Goal: Task Accomplishment & Management: Manage account settings

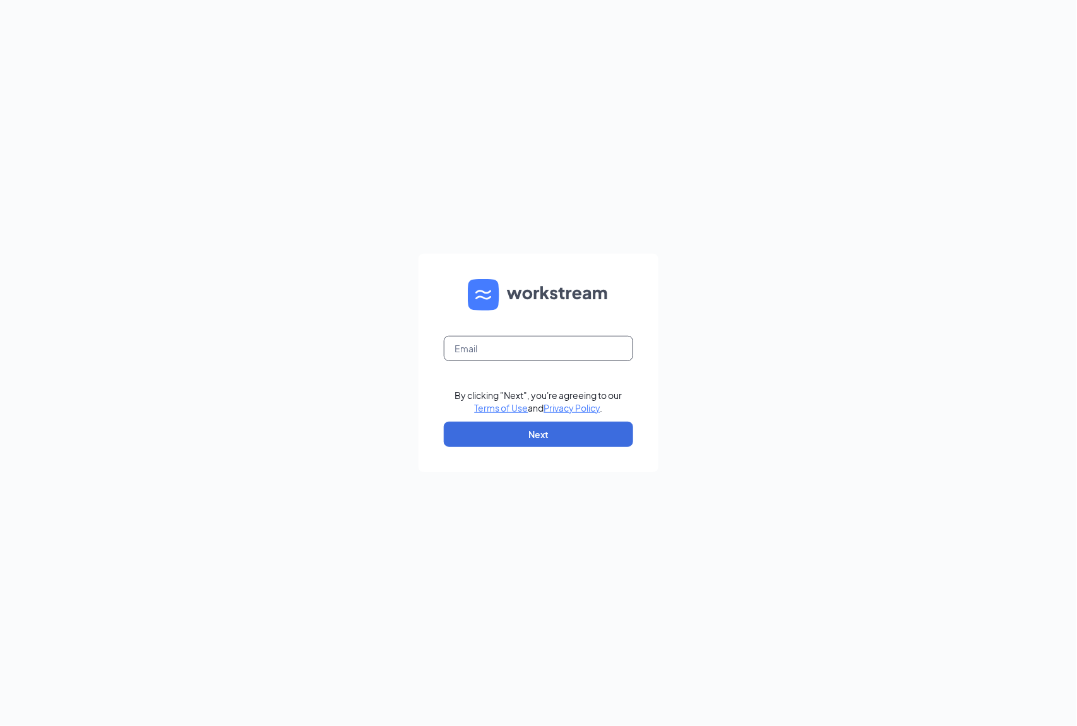
click at [520, 347] on input "text" at bounding box center [538, 348] width 189 height 25
type input "[EMAIL_ADDRESS][DOMAIN_NAME]"
click at [544, 428] on button "Next" at bounding box center [538, 434] width 189 height 25
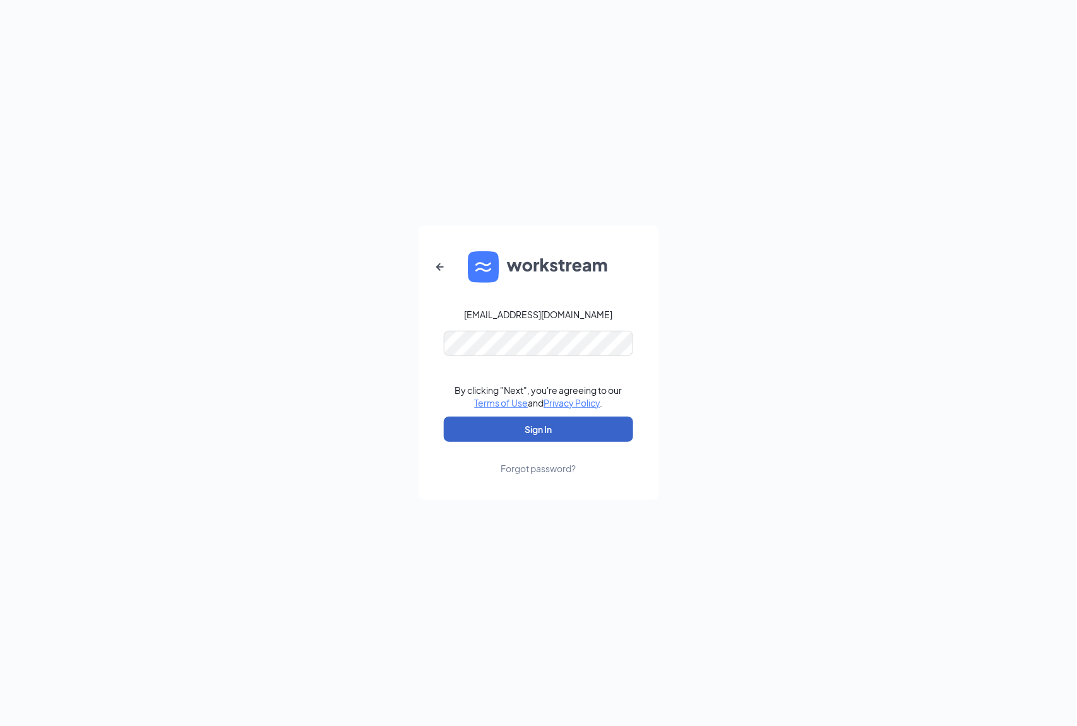
click at [538, 417] on button "Sign In" at bounding box center [538, 429] width 189 height 25
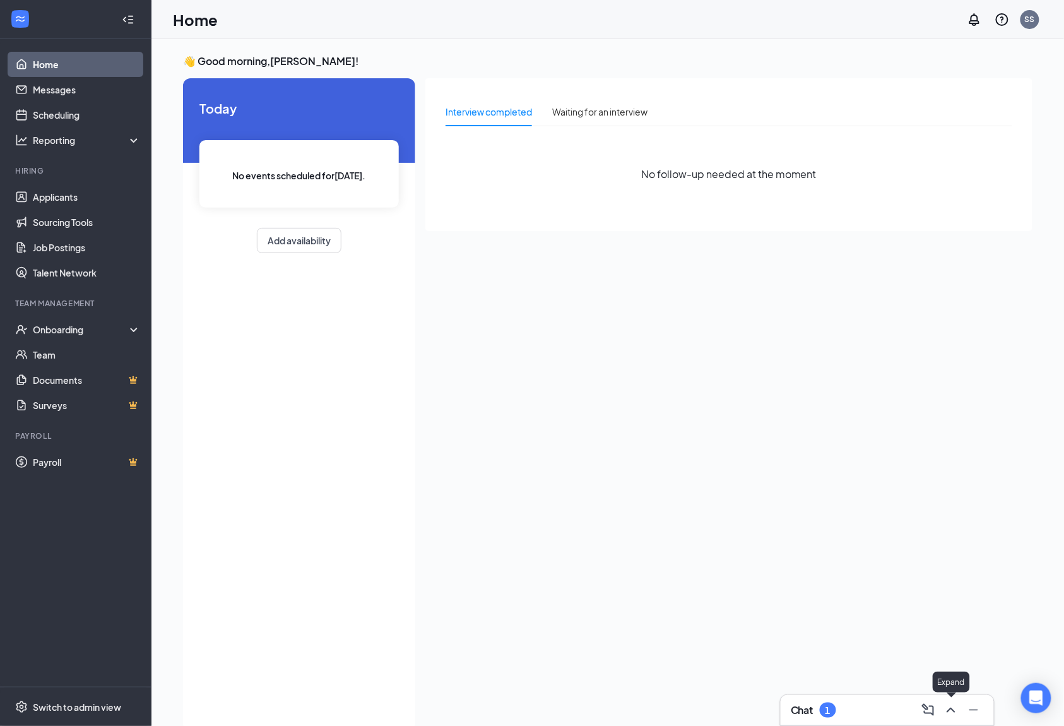
click at [956, 704] on icon "ChevronUp" at bounding box center [951, 710] width 15 height 15
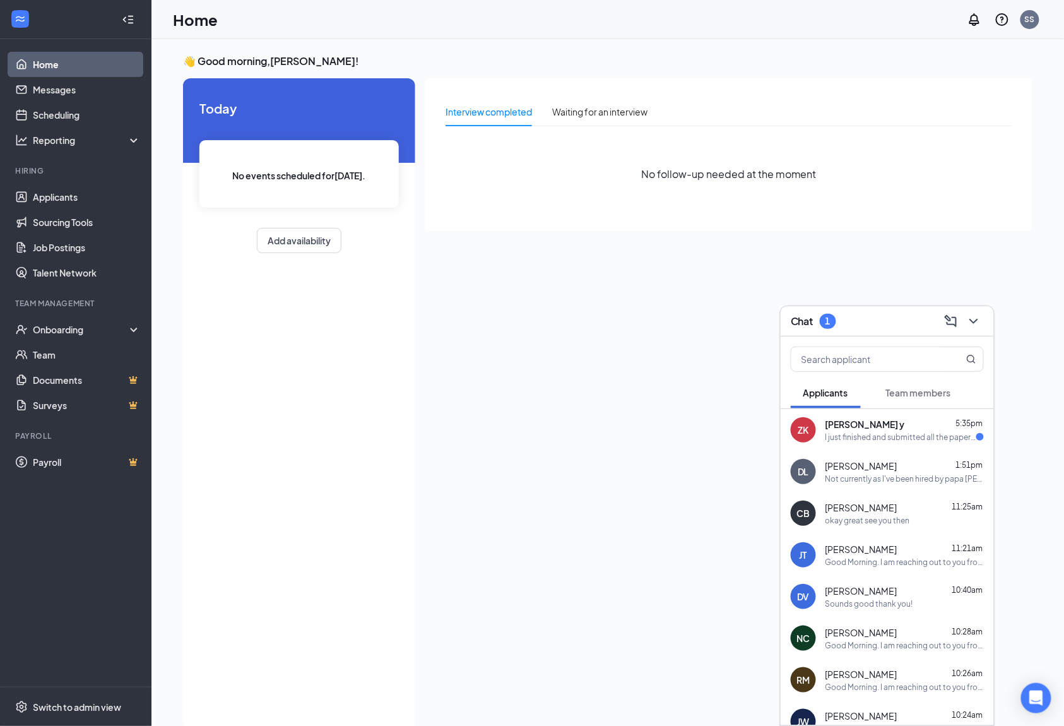
click at [858, 419] on span "Zachary Kirby y" at bounding box center [866, 424] width 80 height 13
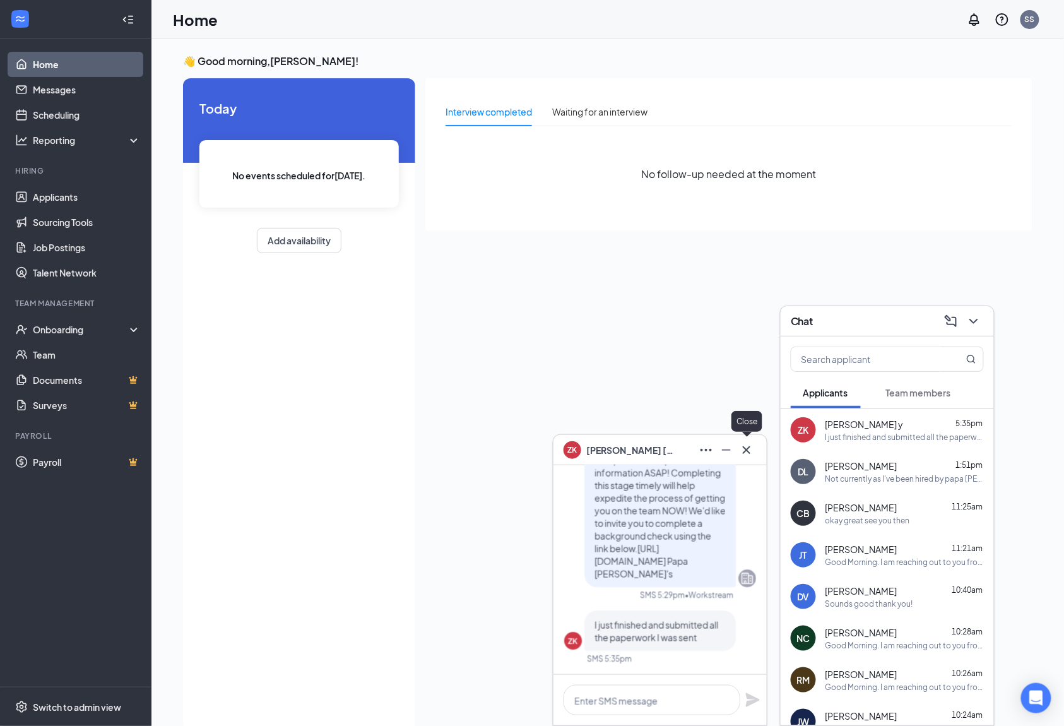
click at [745, 452] on icon "Cross" at bounding box center [747, 450] width 8 height 8
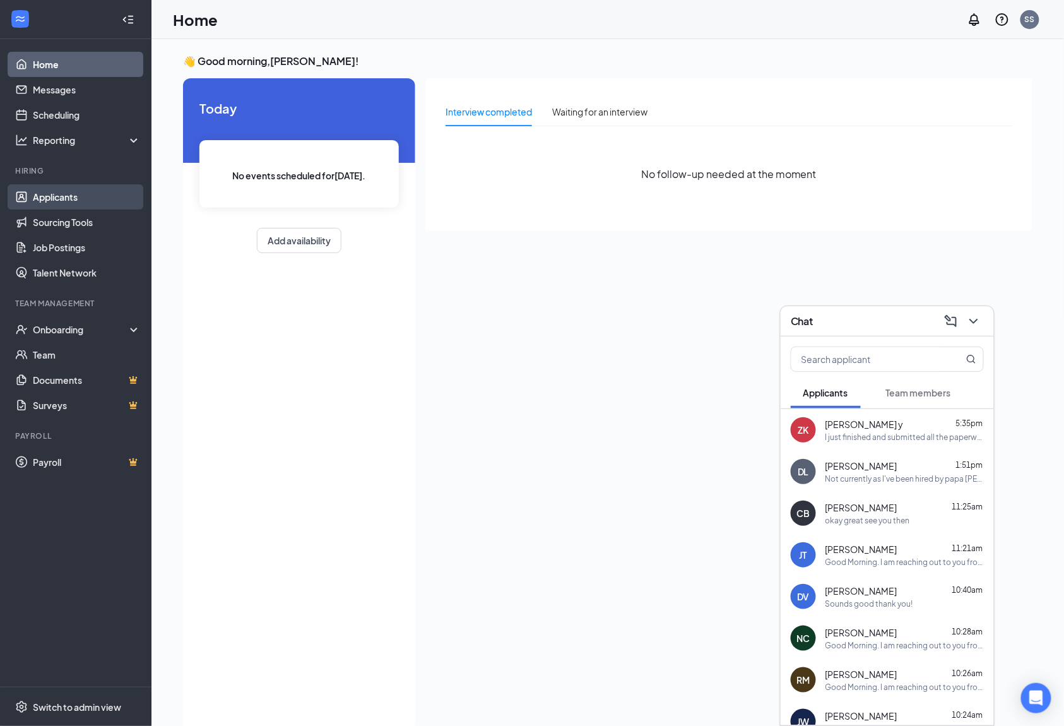
click at [71, 186] on link "Applicants" at bounding box center [87, 196] width 108 height 25
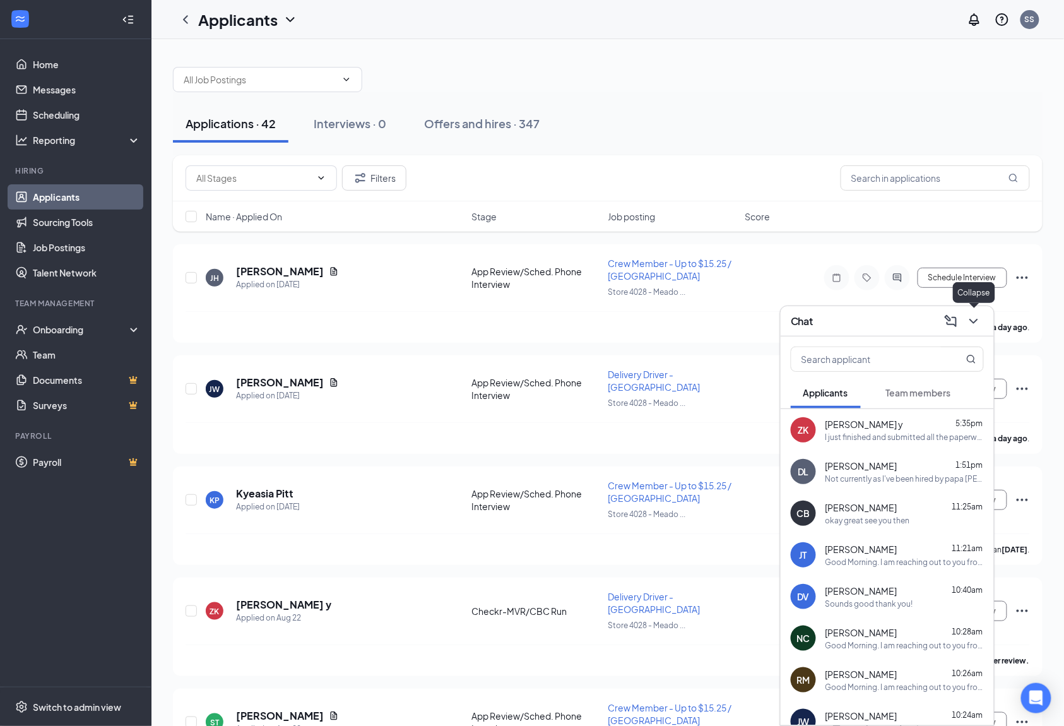
click at [977, 319] on icon "ChevronDown" at bounding box center [973, 321] width 15 height 15
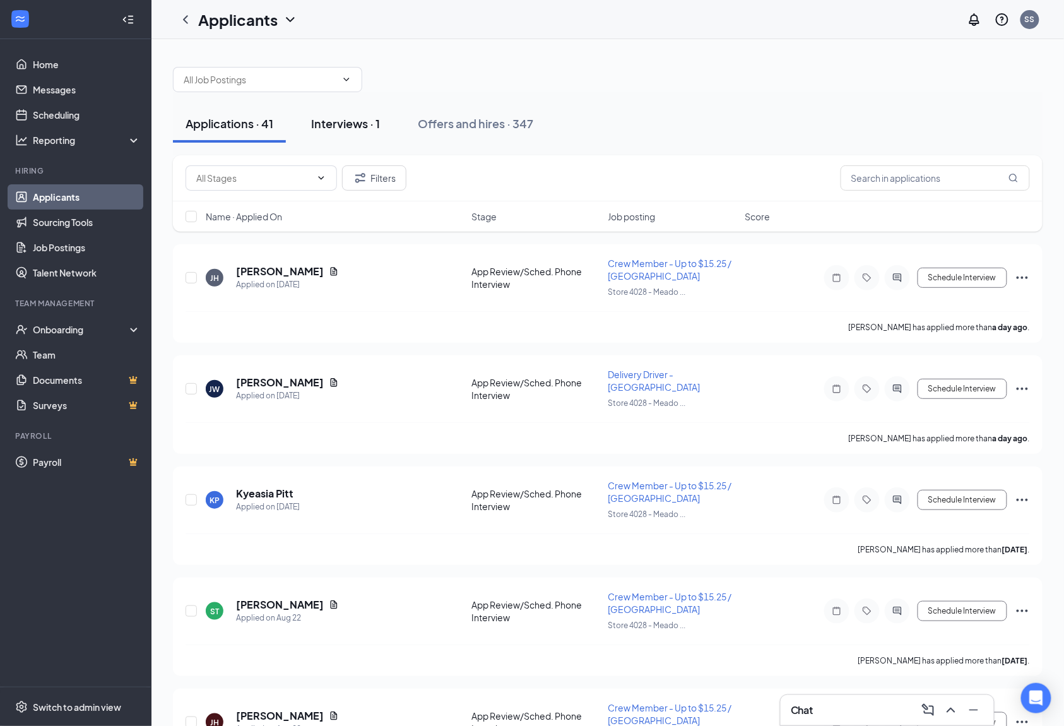
click at [364, 127] on div "Interviews · 1" at bounding box center [345, 124] width 69 height 16
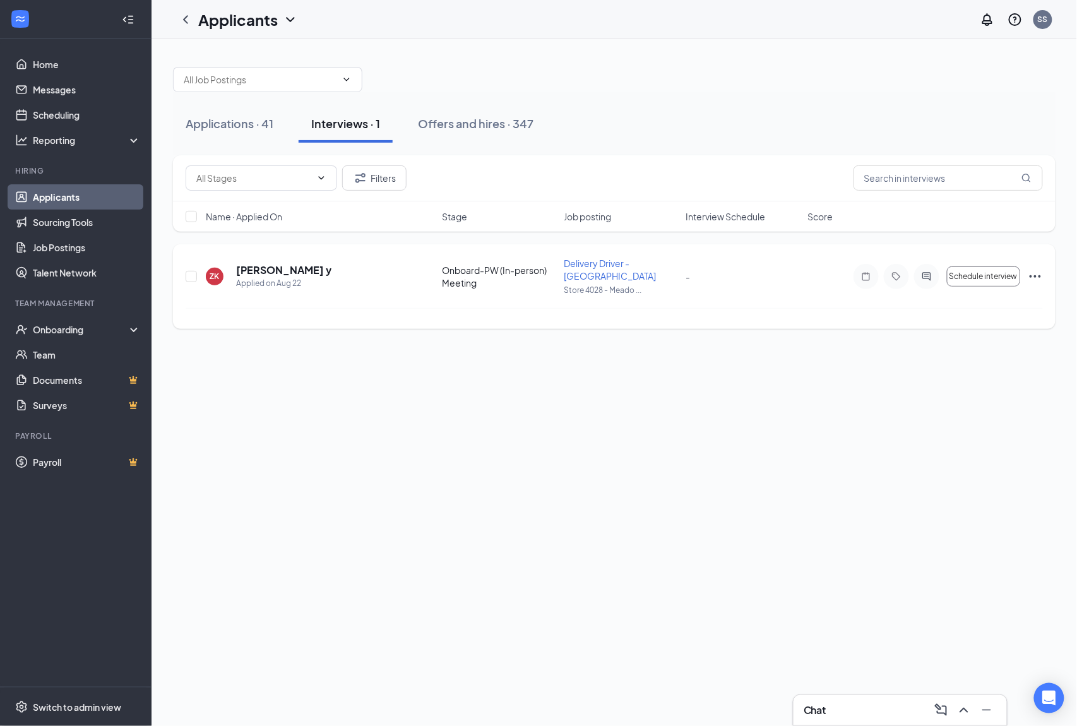
click at [1038, 273] on icon "Ellipses" at bounding box center [1035, 276] width 15 height 15
click at [963, 543] on p "Move to another position" at bounding box center [978, 543] width 109 height 13
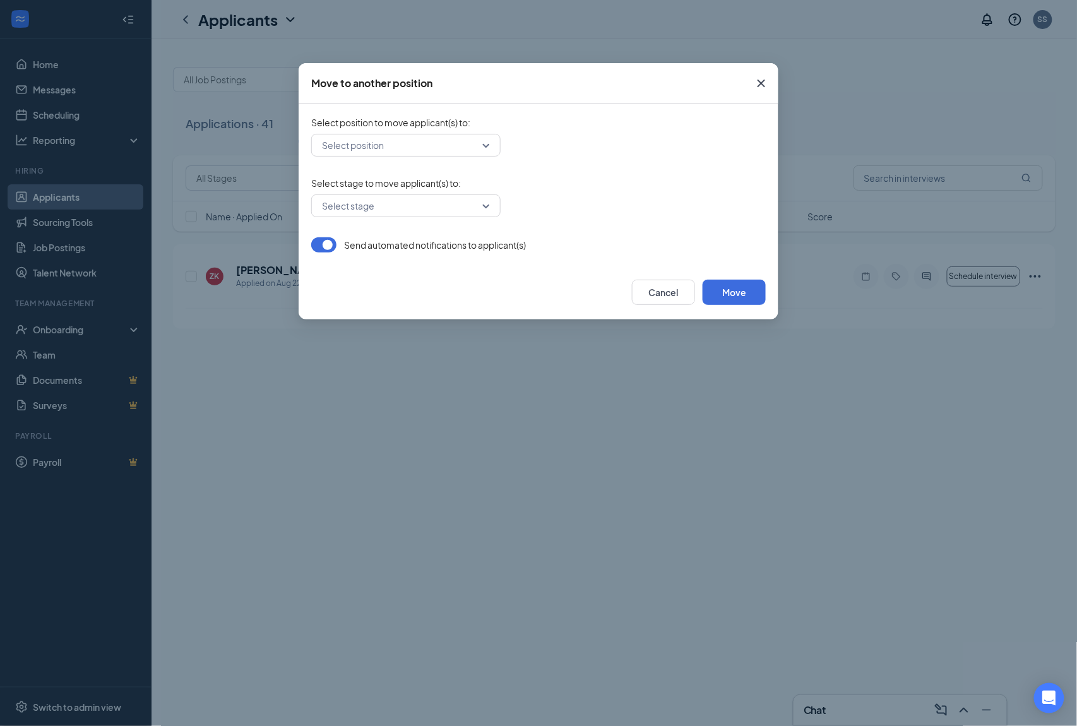
click at [485, 145] on div "Select position" at bounding box center [405, 145] width 189 height 23
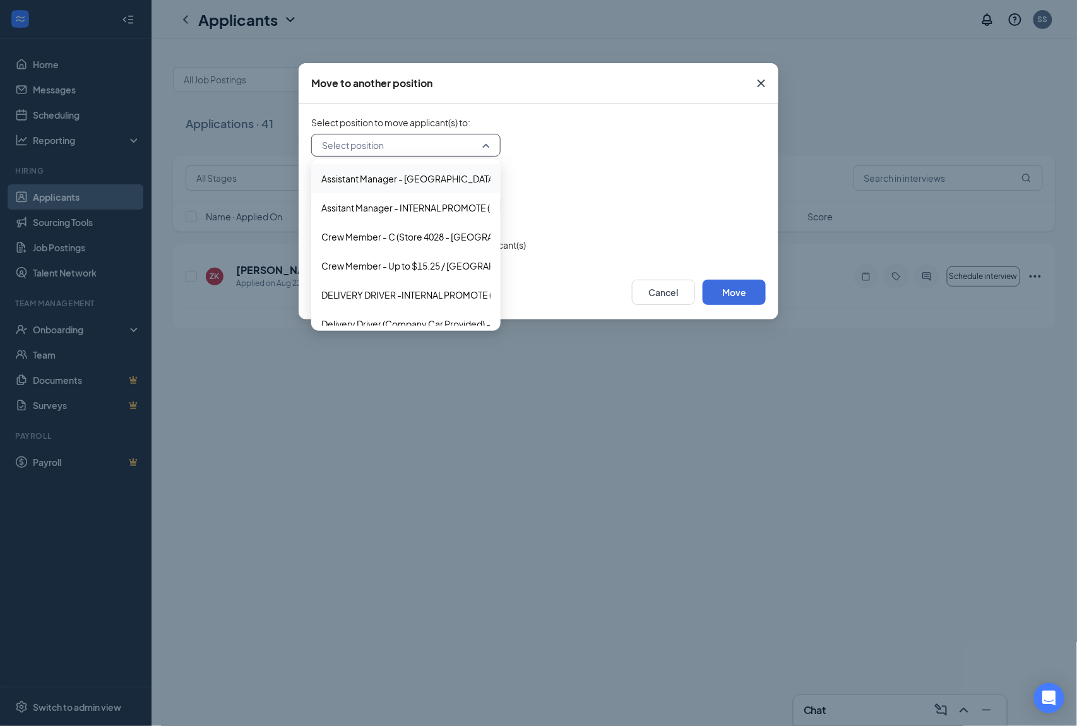
click at [759, 77] on icon "Cross" at bounding box center [761, 83] width 15 height 15
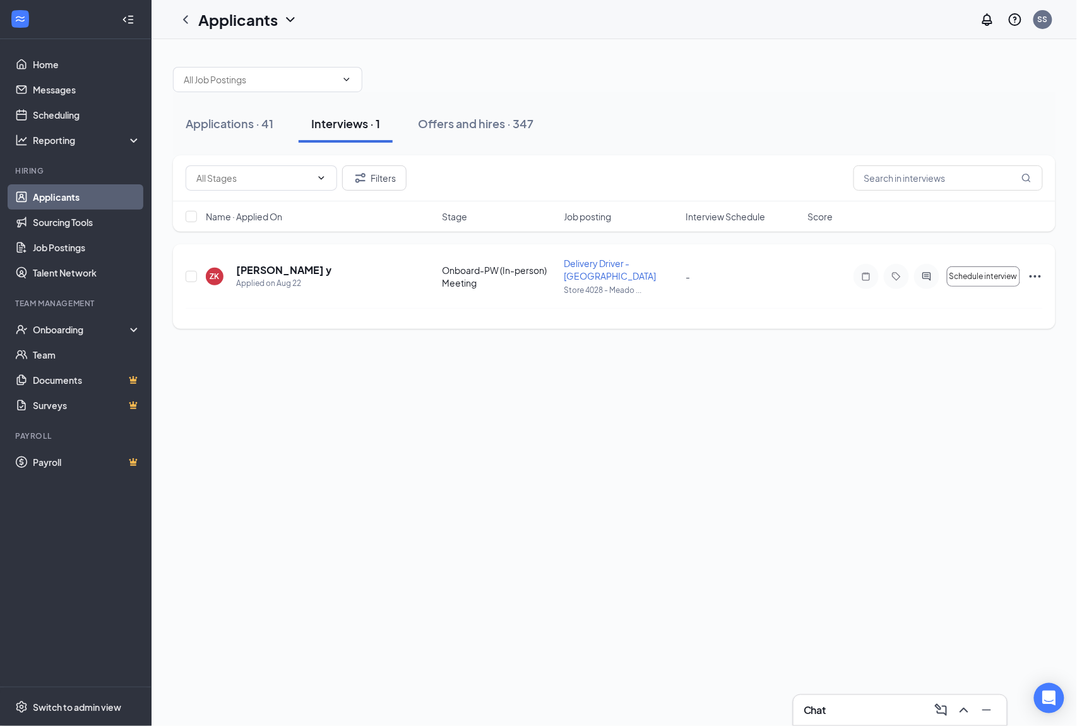
click at [1038, 279] on icon "Ellipses" at bounding box center [1035, 276] width 15 height 15
click at [1011, 544] on p "Move to another position" at bounding box center [978, 543] width 109 height 13
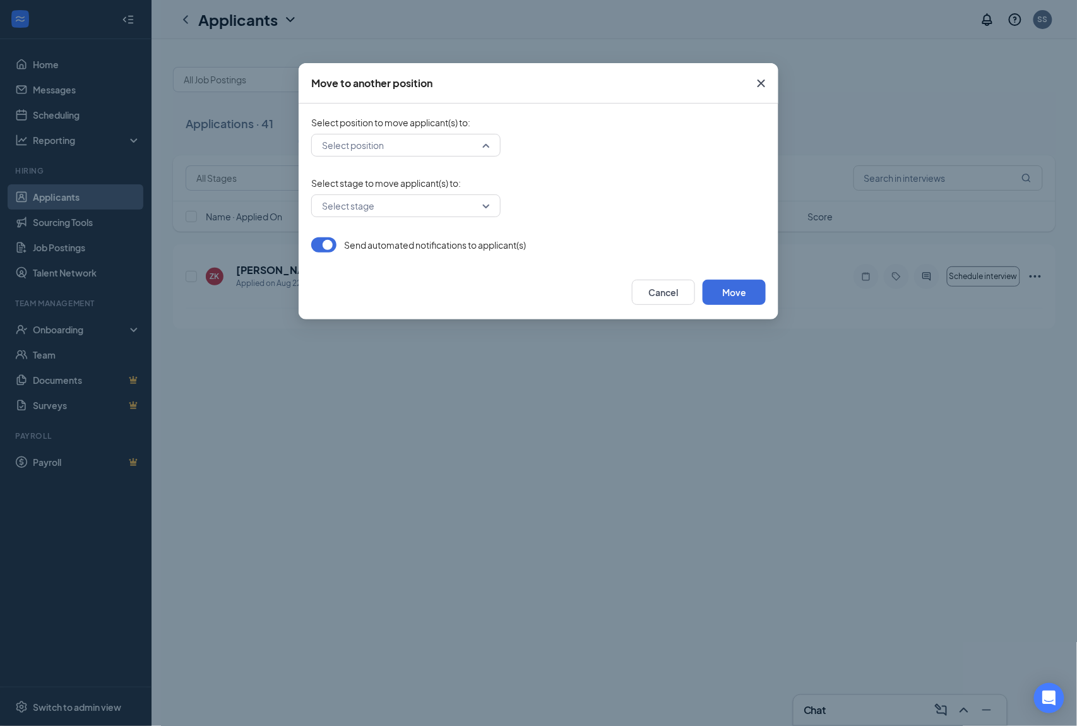
click at [484, 147] on input "search" at bounding box center [401, 144] width 165 height 21
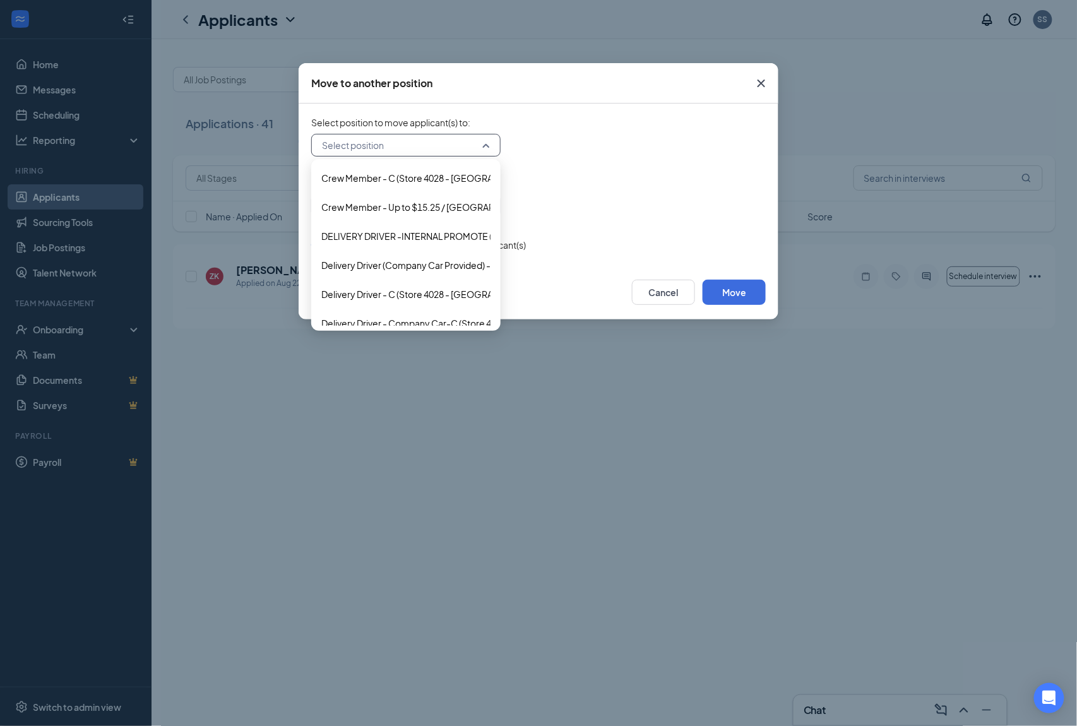
scroll to position [84, 0]
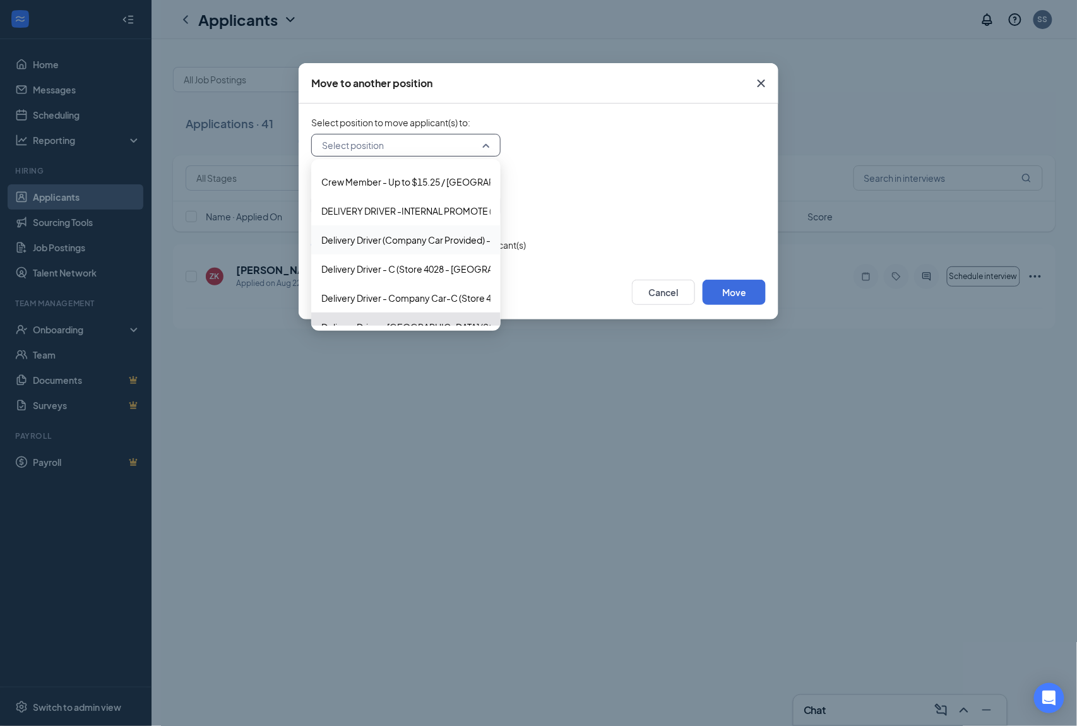
click at [436, 246] on span "Delivery Driver (Company Car Provided) - Meadowdale (Store 4028 - Meadowdale)" at bounding box center [527, 240] width 413 height 14
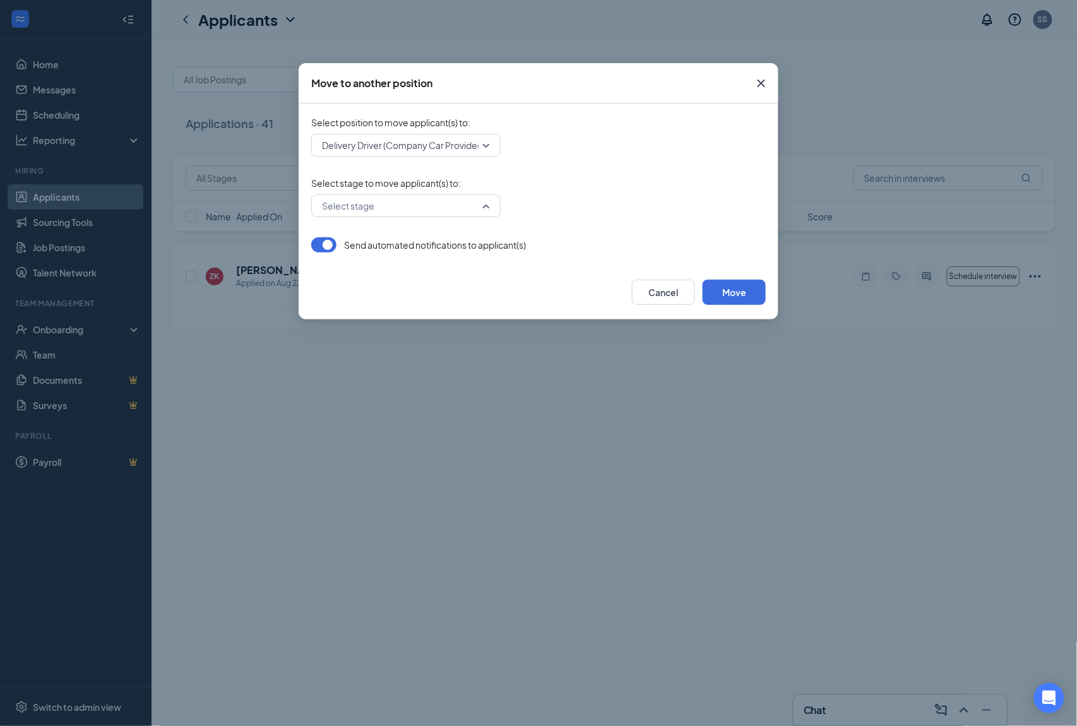
click at [362, 215] on input "search" at bounding box center [401, 205] width 165 height 21
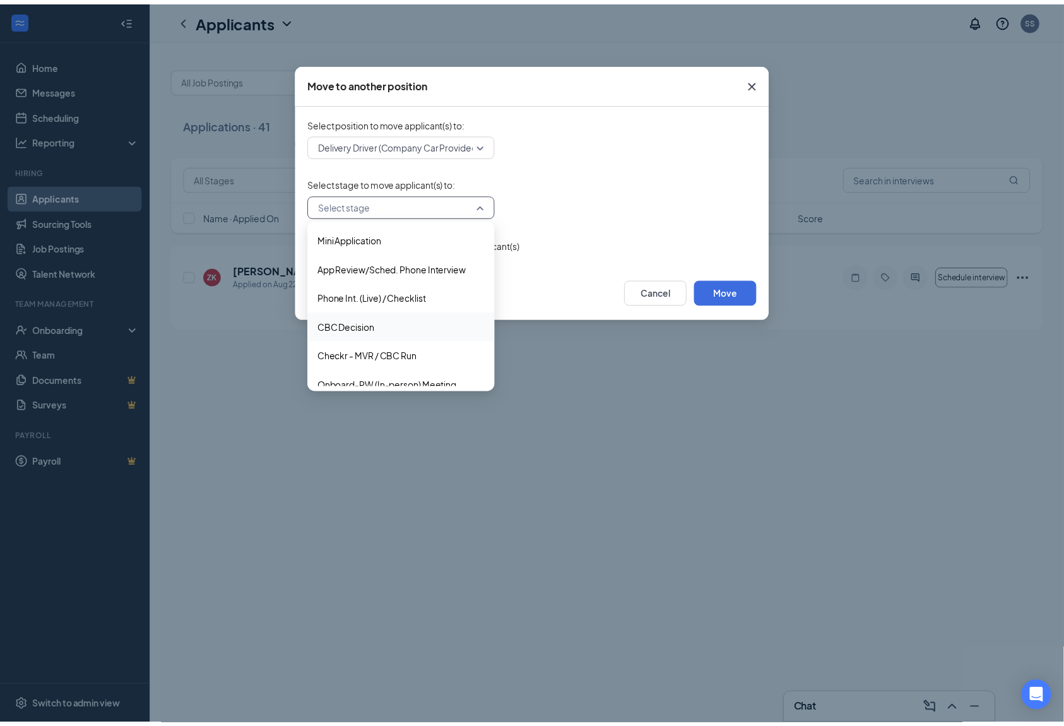
scroll to position [42, 0]
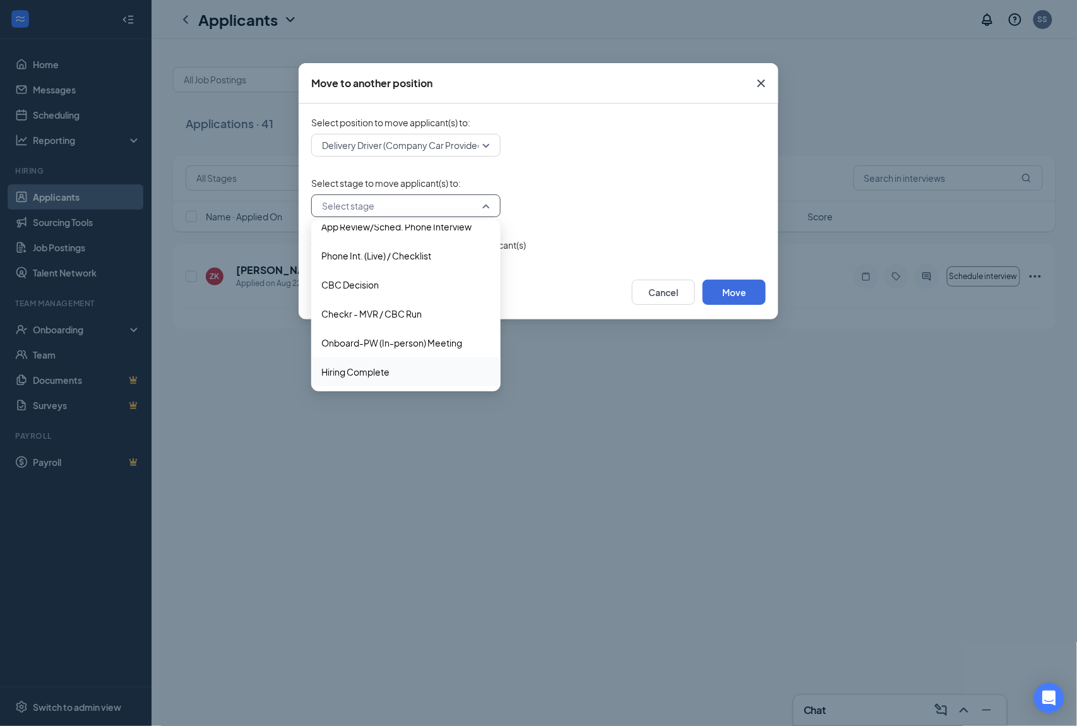
click at [364, 374] on span "Hiring Complete" at bounding box center [355, 372] width 68 height 14
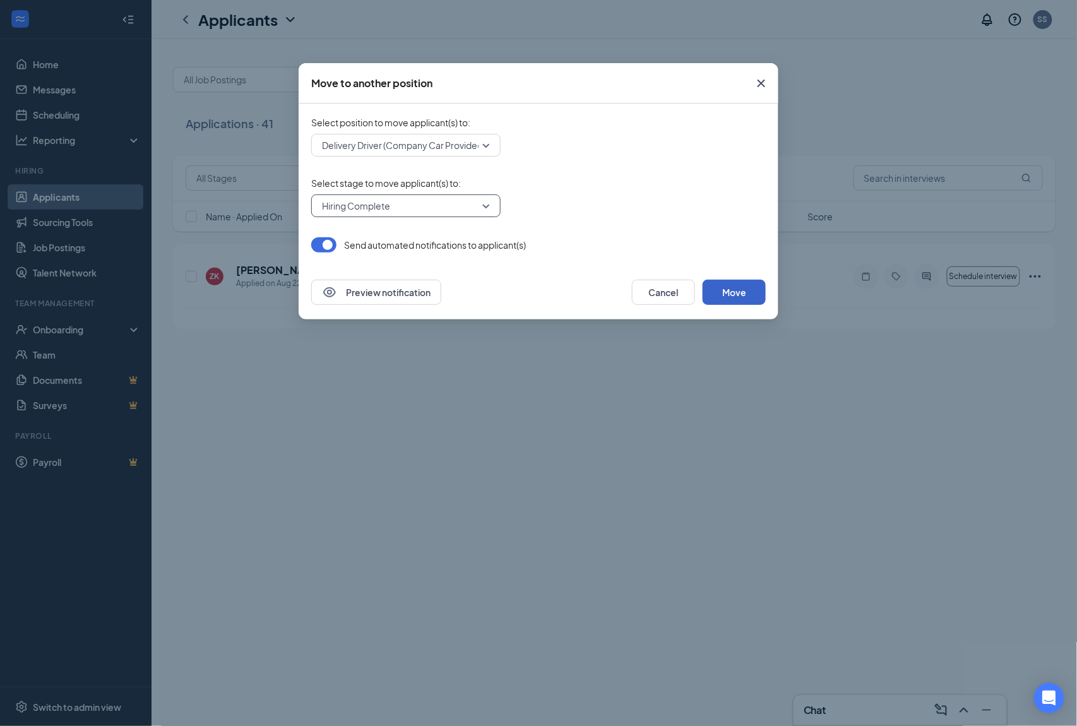
click at [735, 280] on button "Move" at bounding box center [734, 292] width 63 height 25
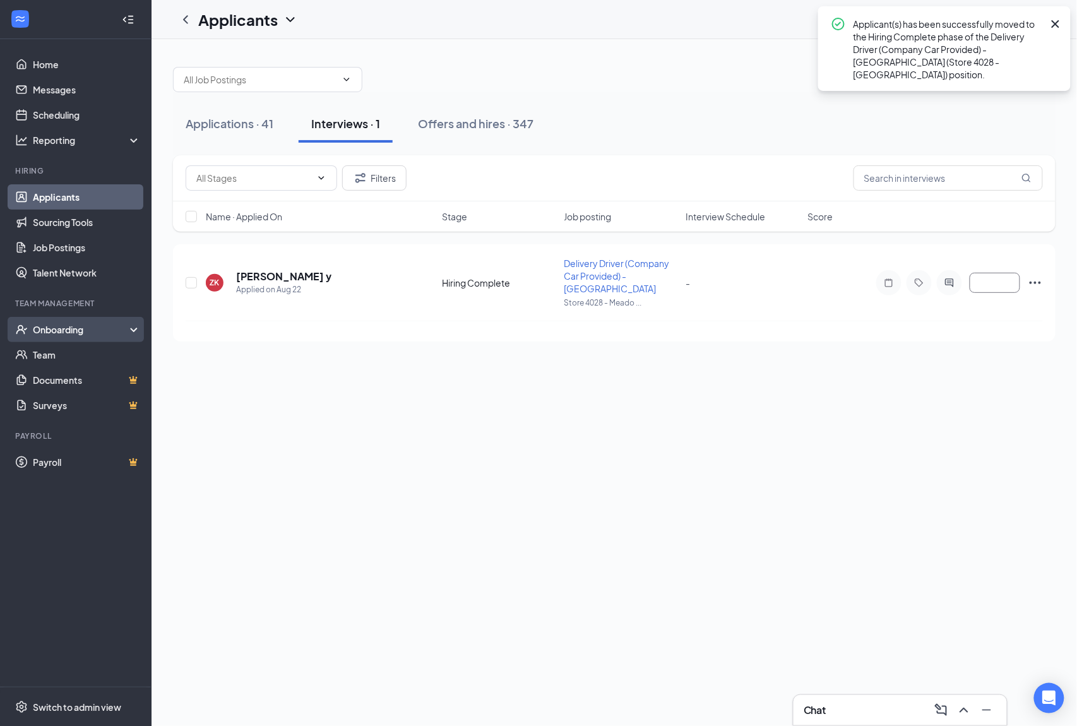
click at [49, 326] on div "Onboarding" at bounding box center [81, 329] width 97 height 13
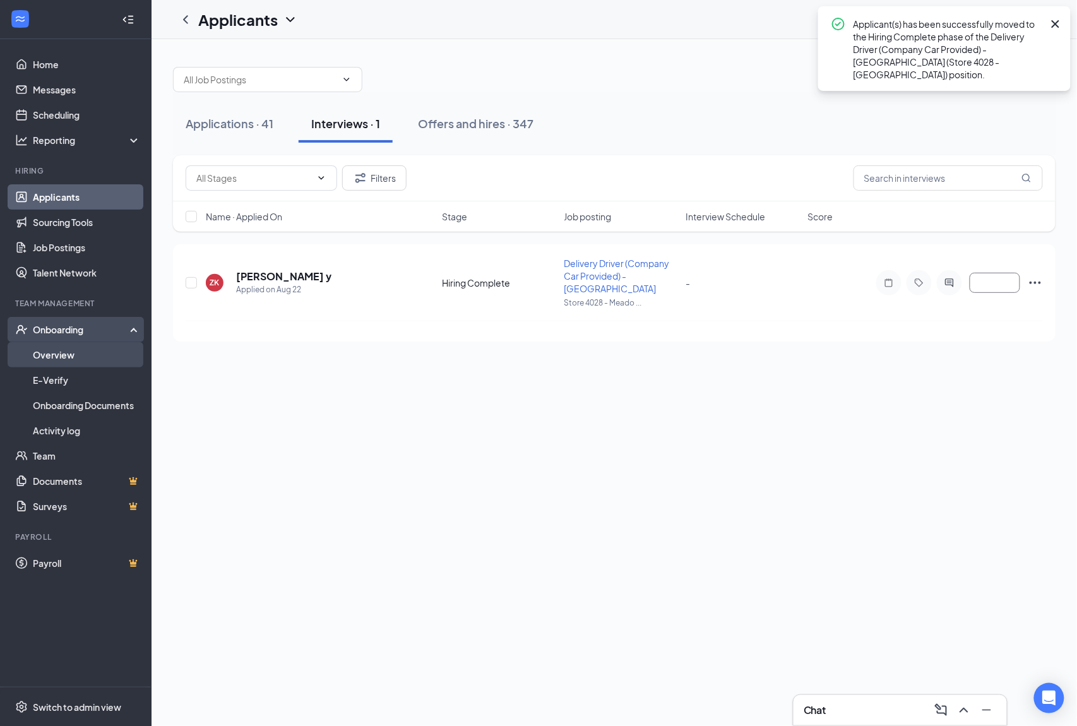
click at [66, 357] on link "Overview" at bounding box center [87, 354] width 108 height 25
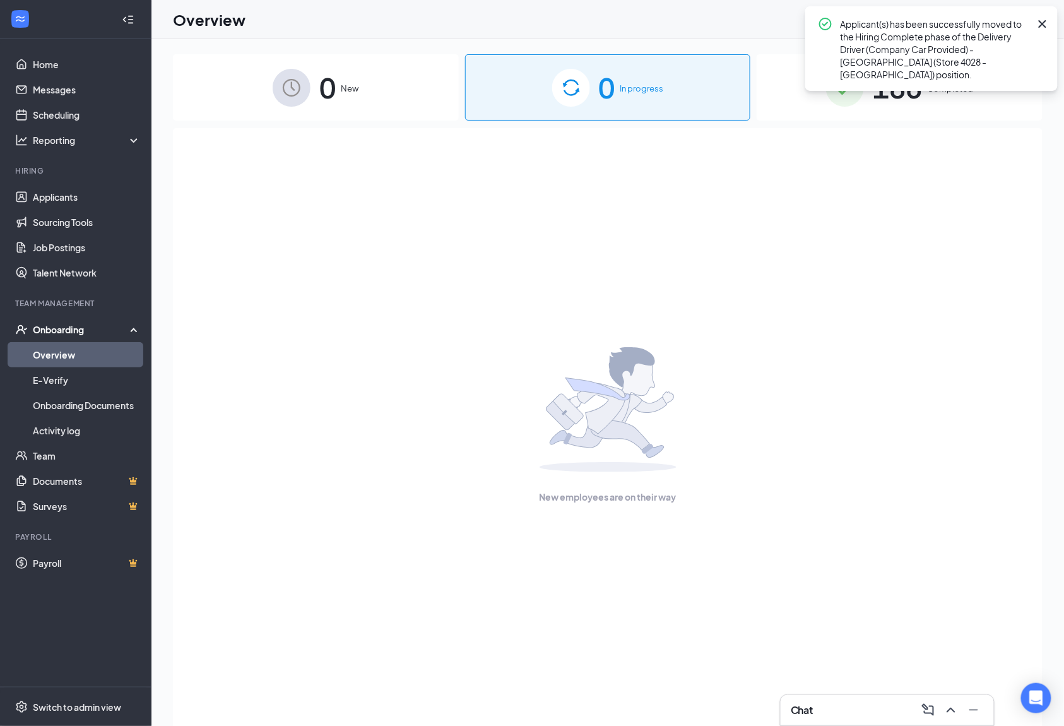
click at [83, 333] on div "Onboarding" at bounding box center [81, 329] width 97 height 13
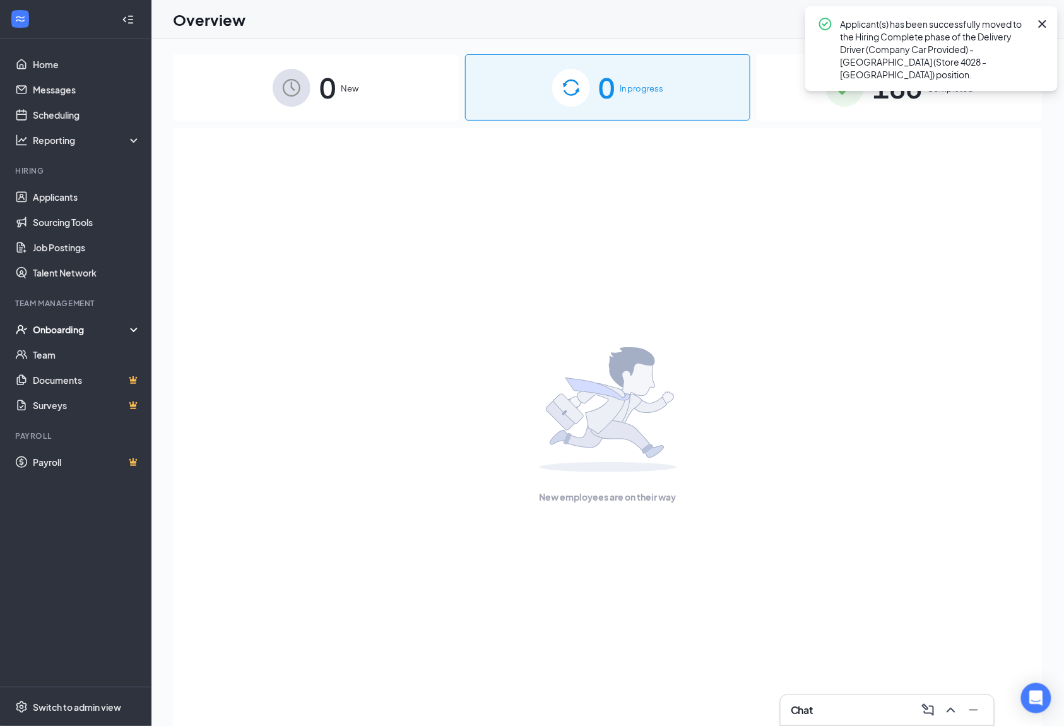
click at [278, 91] on img at bounding box center [292, 88] width 38 height 38
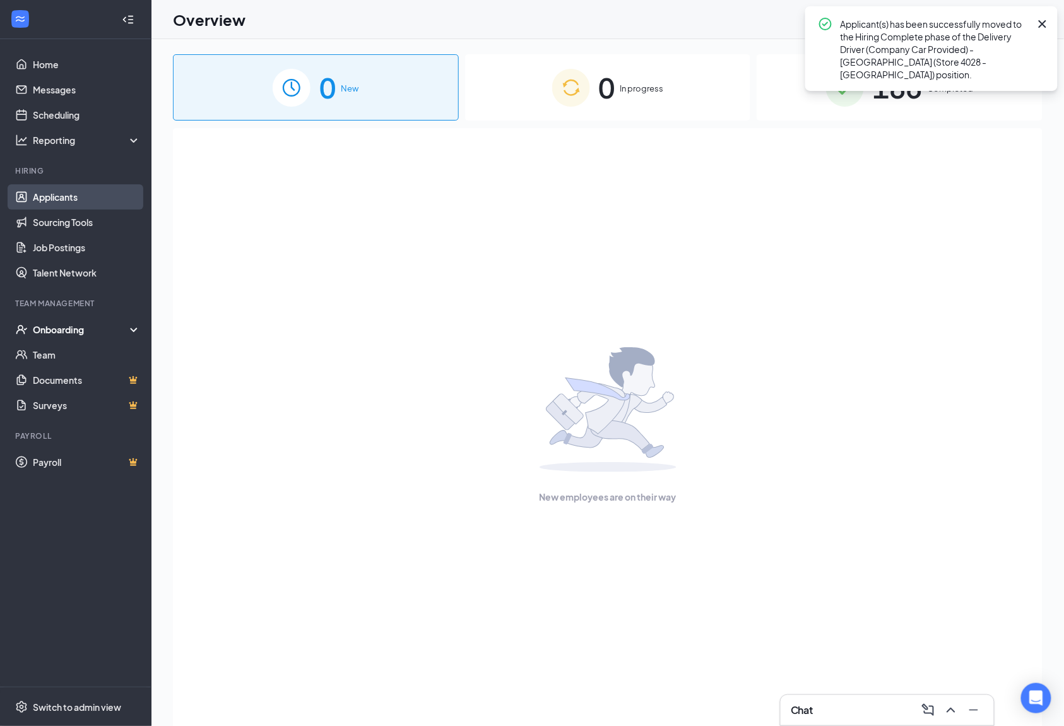
click at [36, 202] on link "Applicants" at bounding box center [87, 196] width 108 height 25
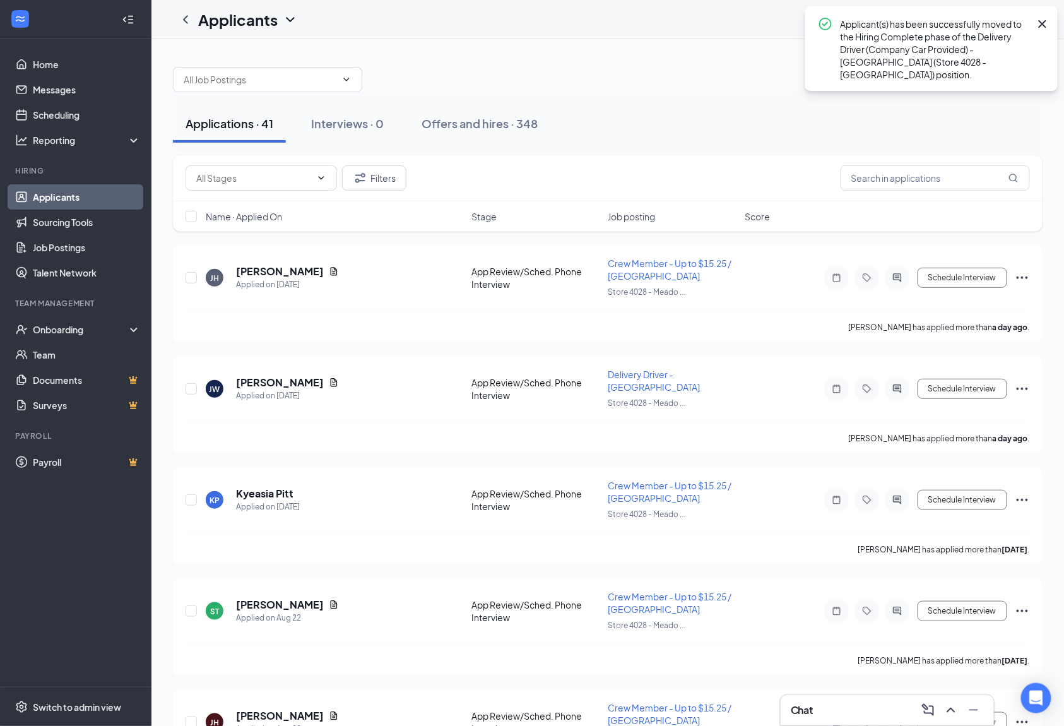
click at [1043, 26] on icon "Cross" at bounding box center [1042, 23] width 15 height 15
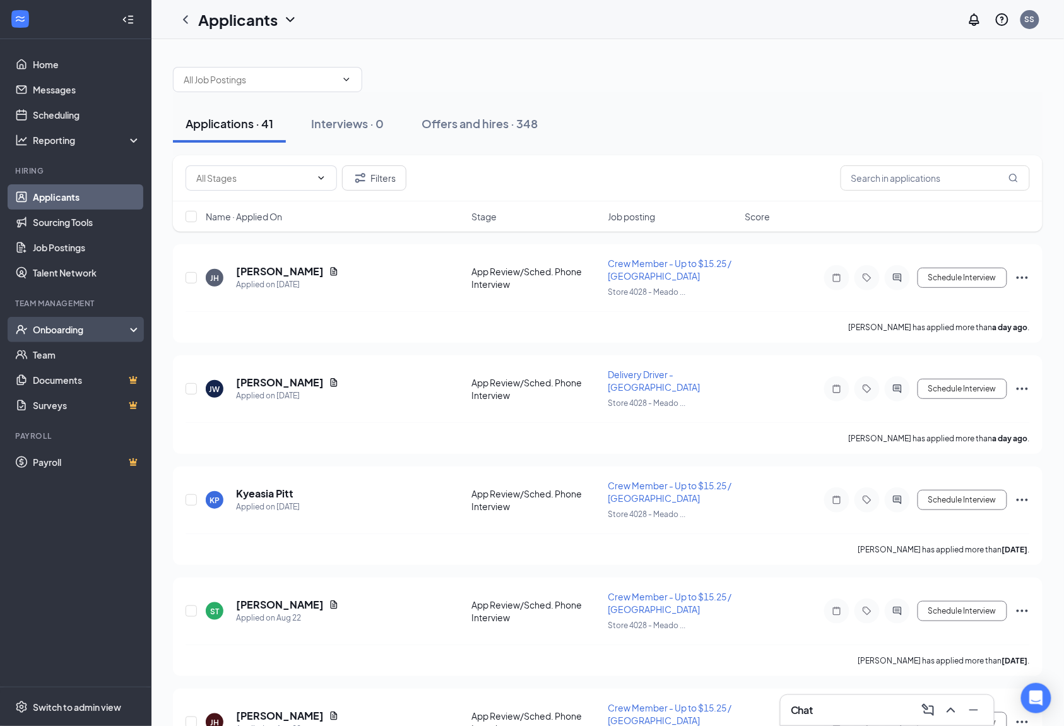
click at [77, 328] on div "Onboarding" at bounding box center [81, 329] width 97 height 13
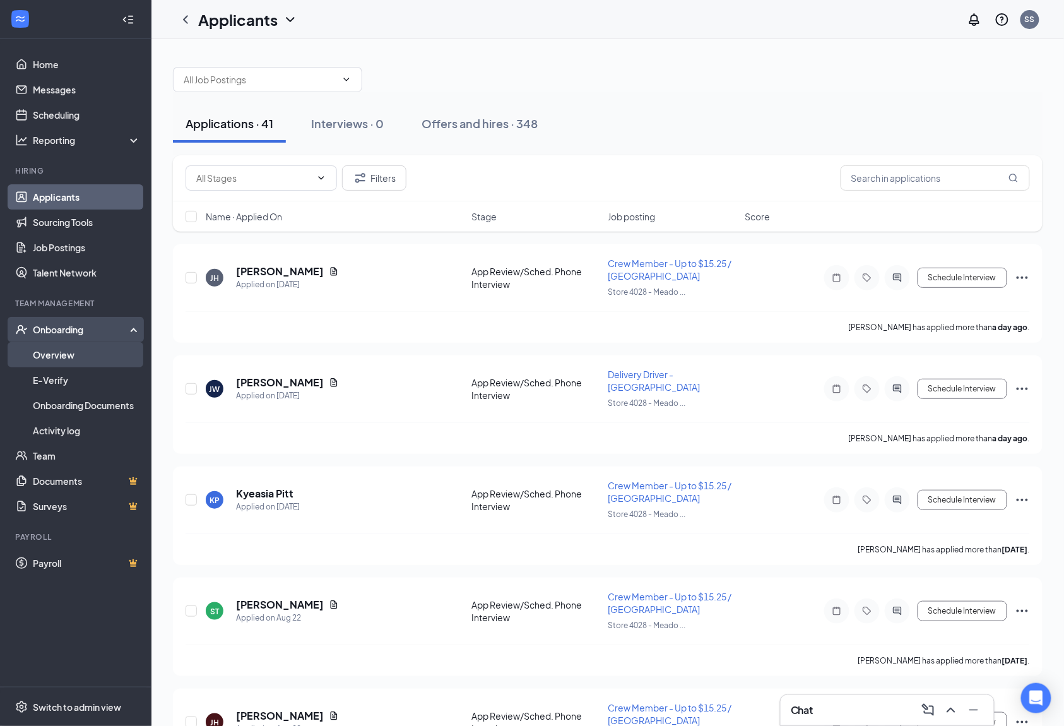
click at [73, 355] on link "Overview" at bounding box center [87, 354] width 108 height 25
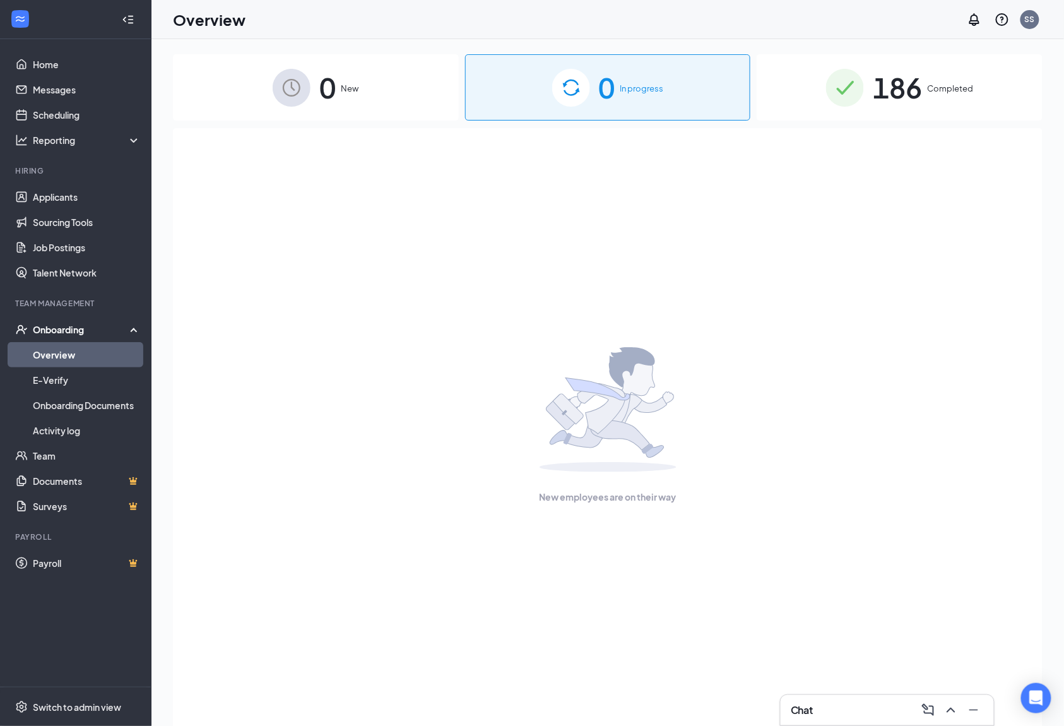
click at [561, 79] on img at bounding box center [571, 88] width 38 height 38
click at [275, 88] on img at bounding box center [292, 88] width 38 height 38
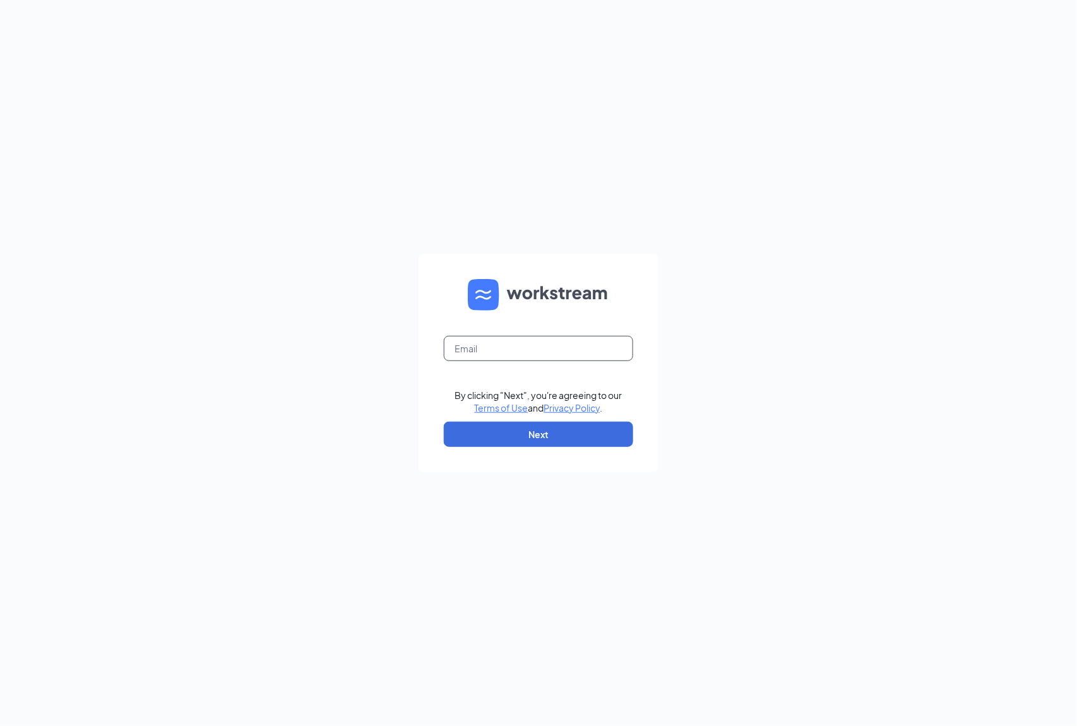
click at [547, 355] on input "text" at bounding box center [538, 348] width 189 height 25
type input "[EMAIL_ADDRESS][DOMAIN_NAME]"
click at [541, 437] on button "Next" at bounding box center [538, 434] width 189 height 25
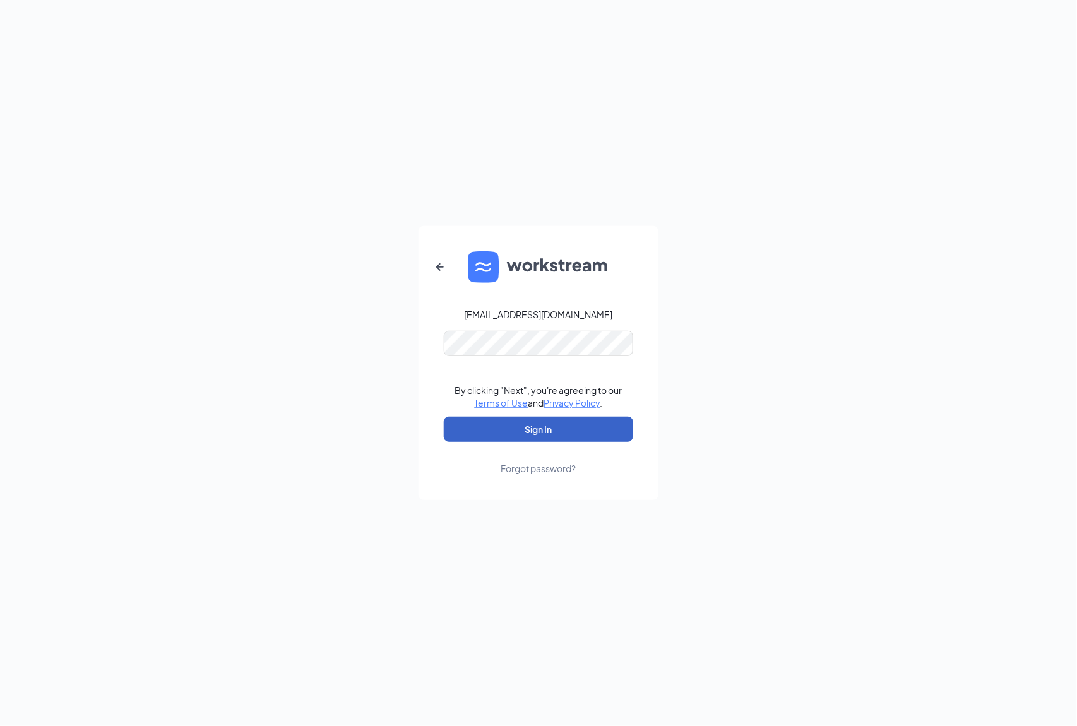
click at [533, 423] on button "Sign In" at bounding box center [538, 429] width 189 height 25
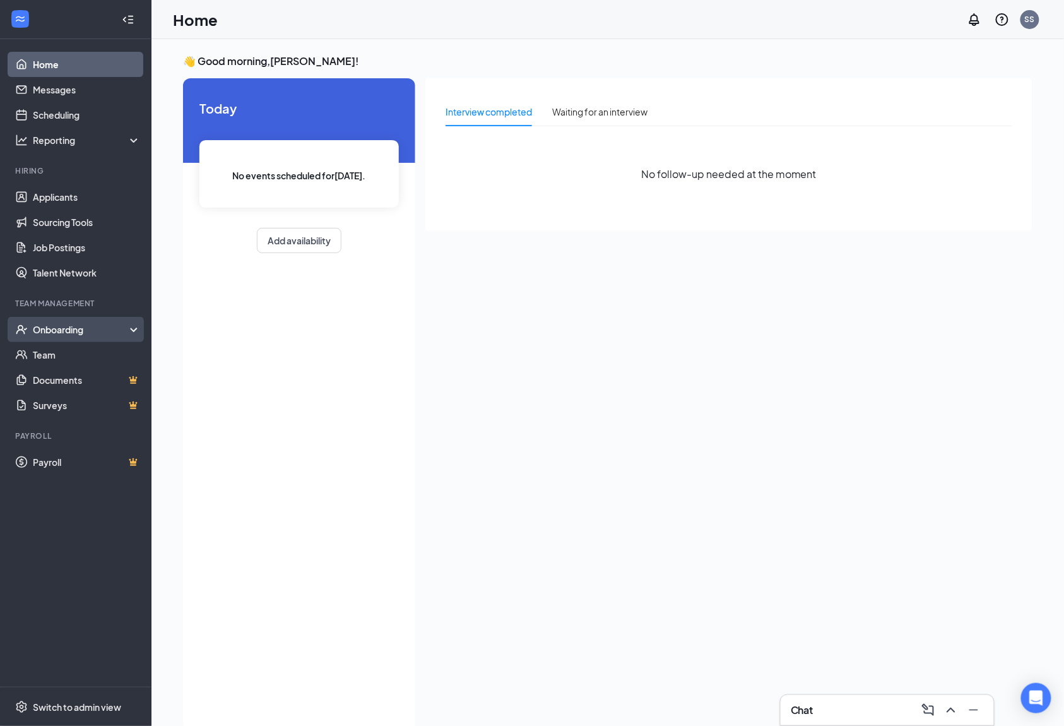
click at [74, 328] on div "Onboarding" at bounding box center [81, 329] width 97 height 13
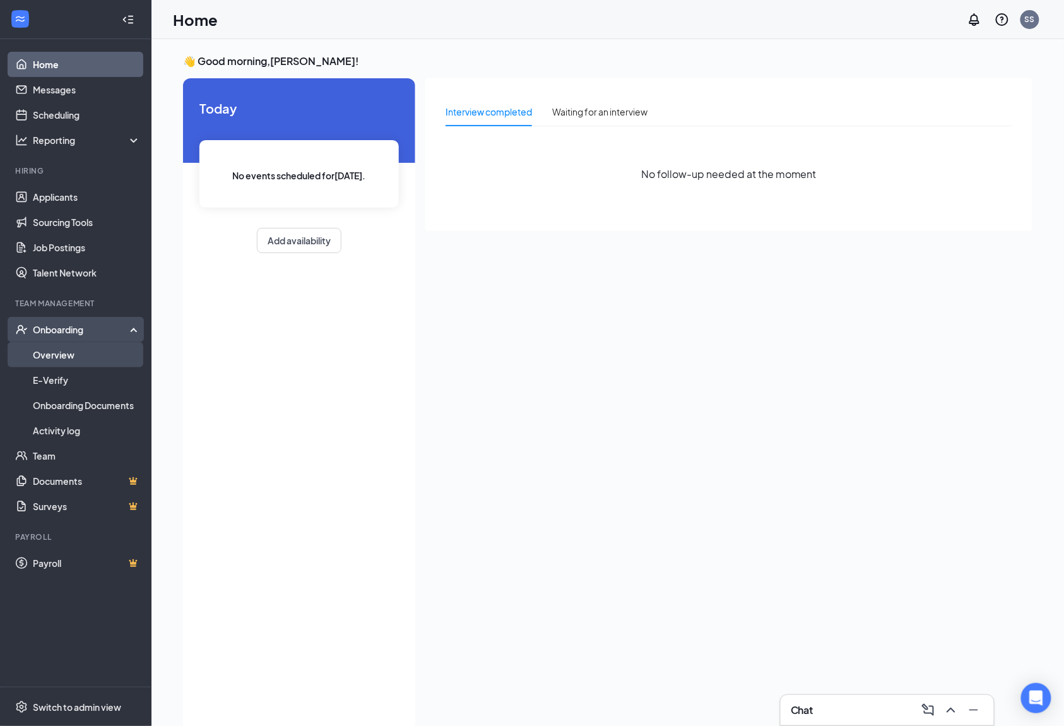
click at [71, 357] on link "Overview" at bounding box center [87, 354] width 108 height 25
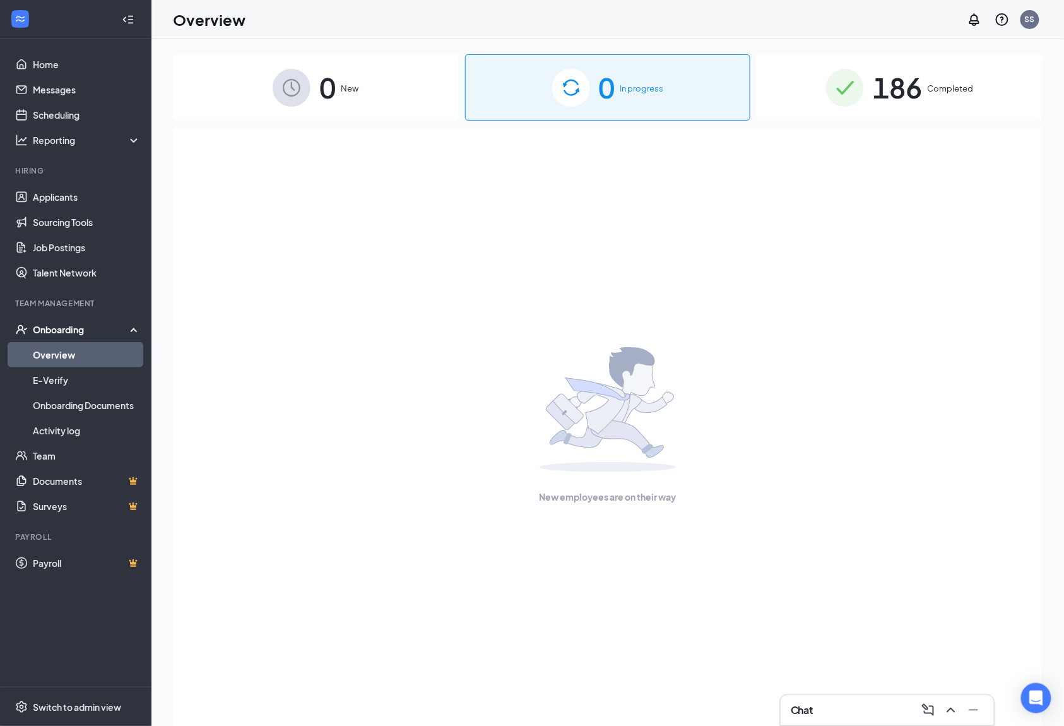
click at [877, 106] on span "186" at bounding box center [897, 88] width 49 height 44
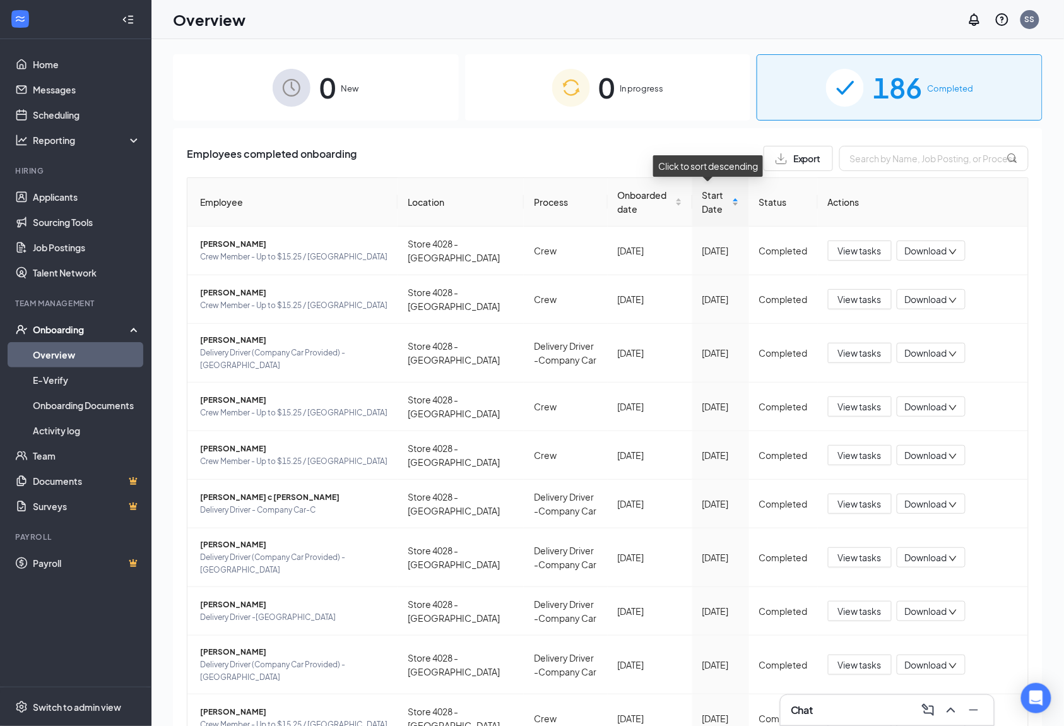
click at [728, 199] on div "Start Date" at bounding box center [721, 202] width 37 height 28
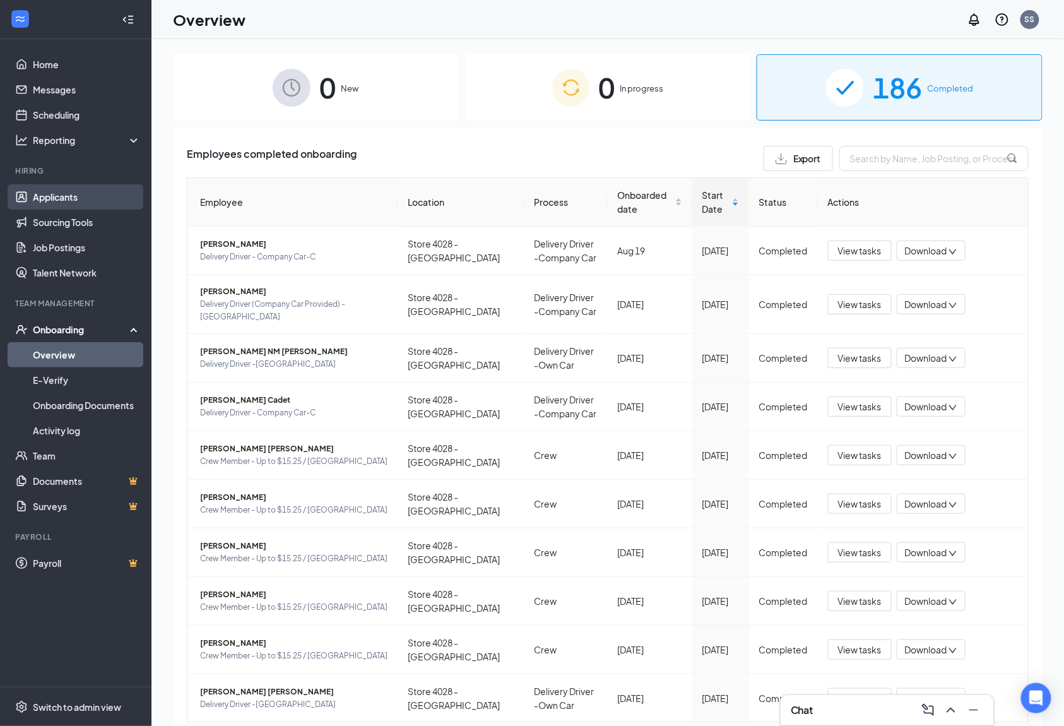
click at [52, 196] on link "Applicants" at bounding box center [87, 196] width 108 height 25
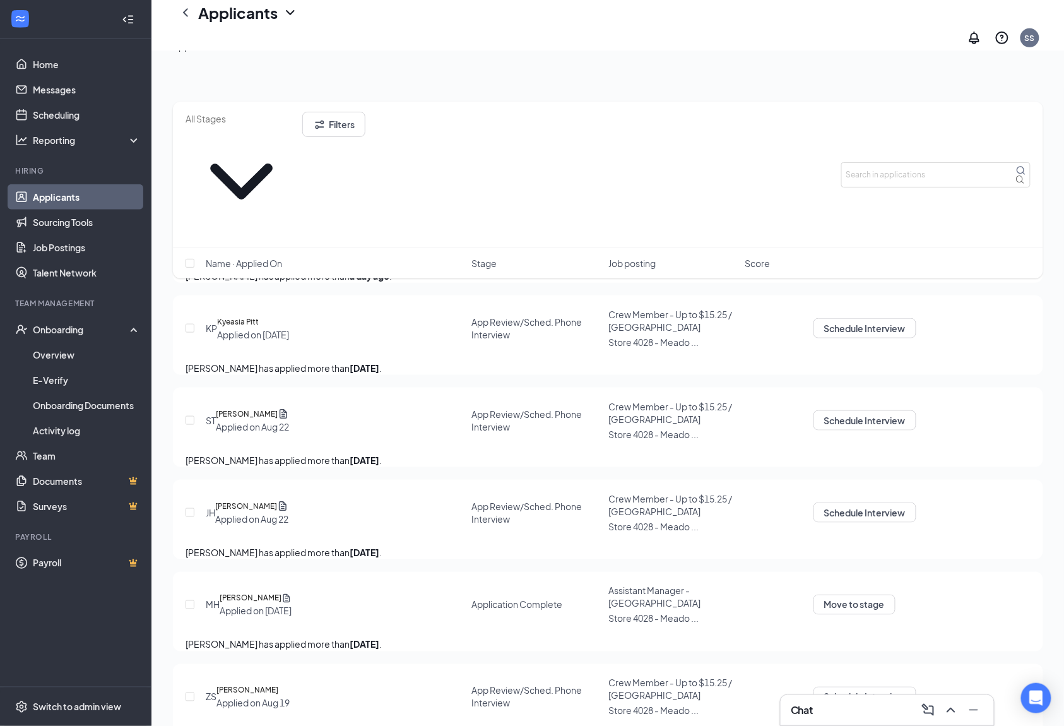
scroll to position [420, 0]
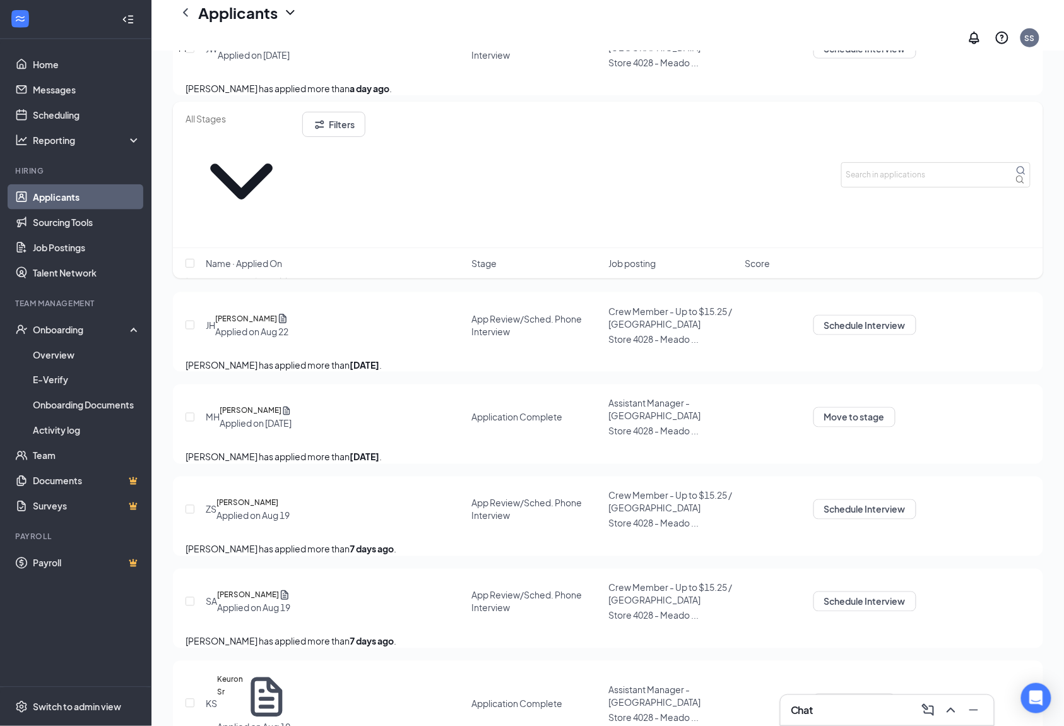
click at [381, 53] on div "Offers and hires · 348" at bounding box center [336, 46] width 88 height 14
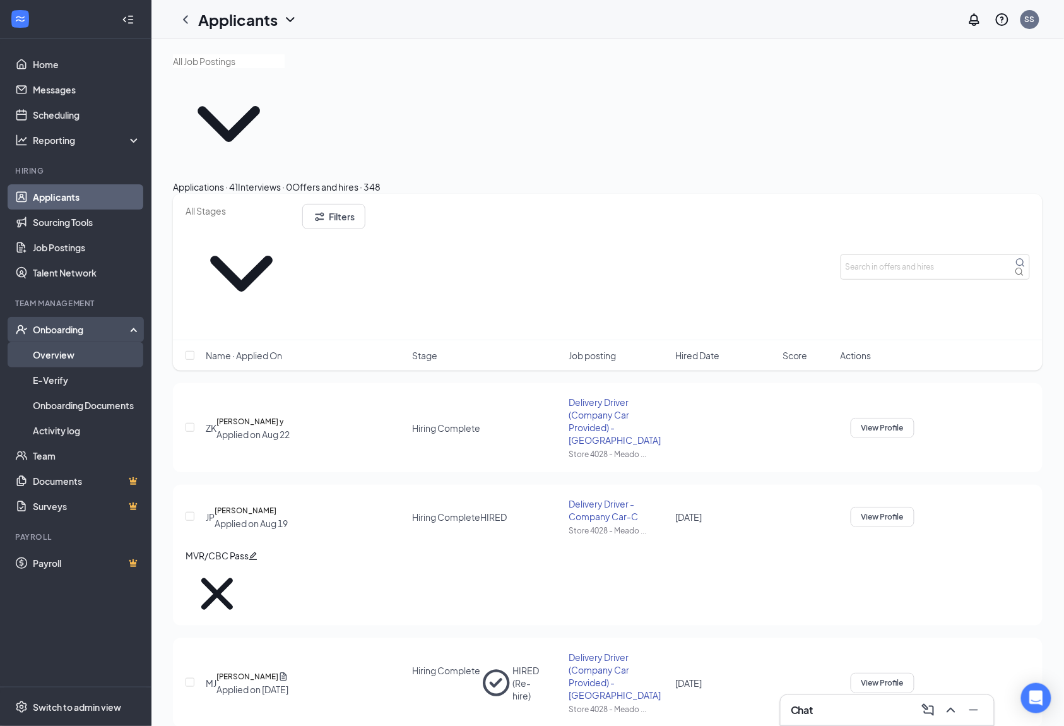
click at [37, 348] on link "Overview" at bounding box center [87, 354] width 108 height 25
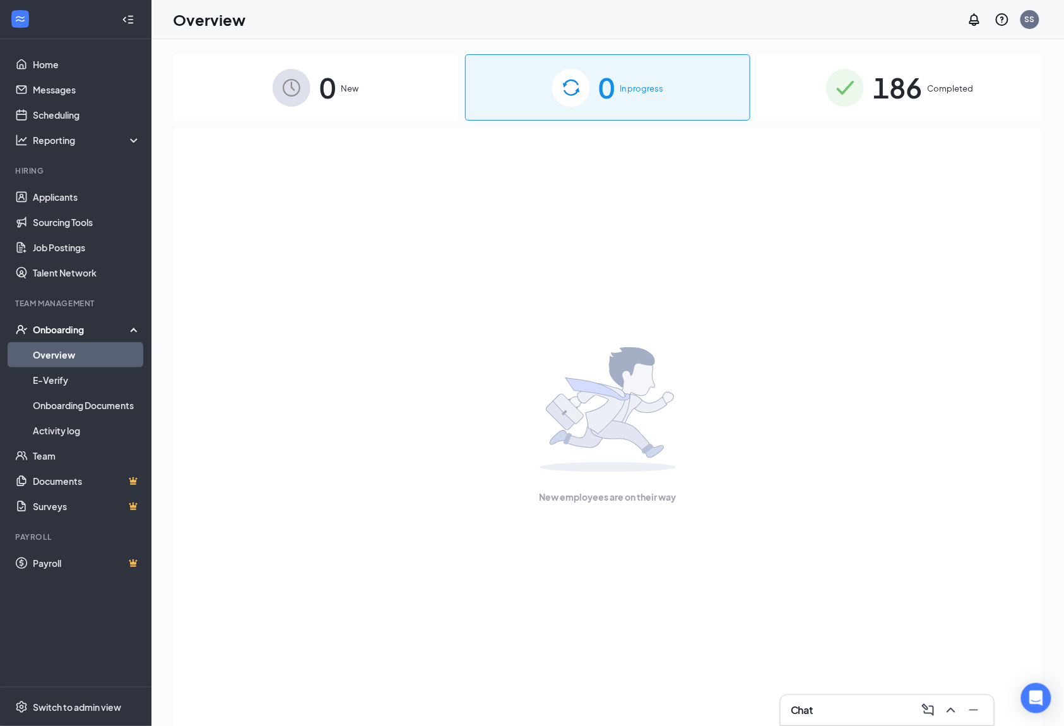
click at [299, 89] on img at bounding box center [292, 88] width 38 height 38
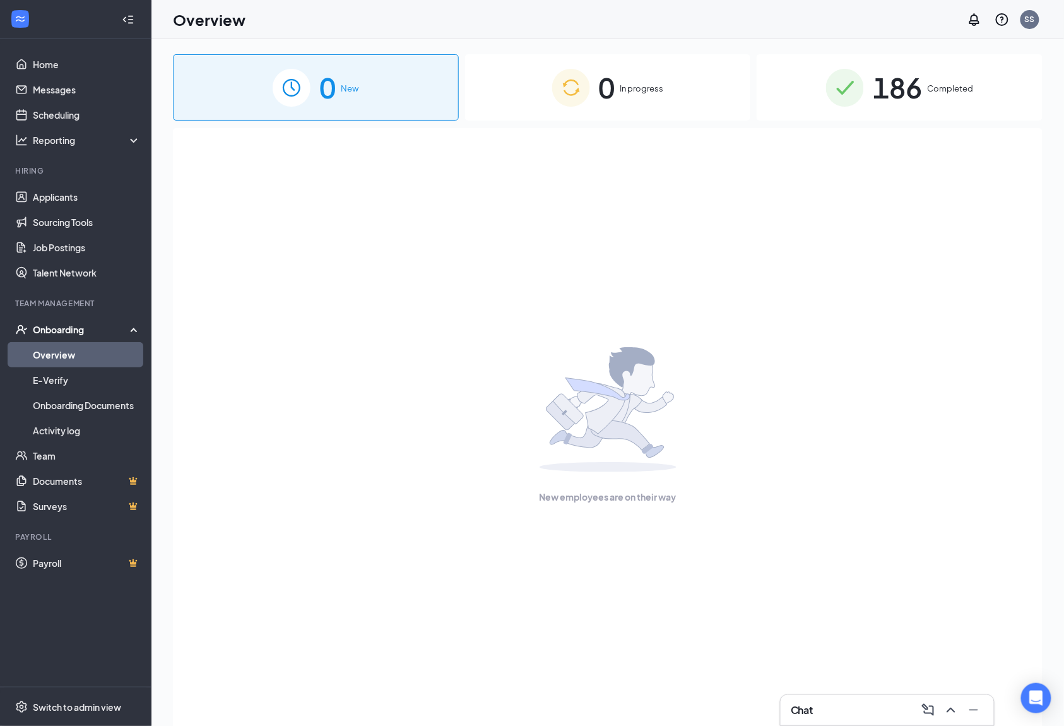
click at [61, 331] on div "Onboarding" at bounding box center [81, 329] width 97 height 13
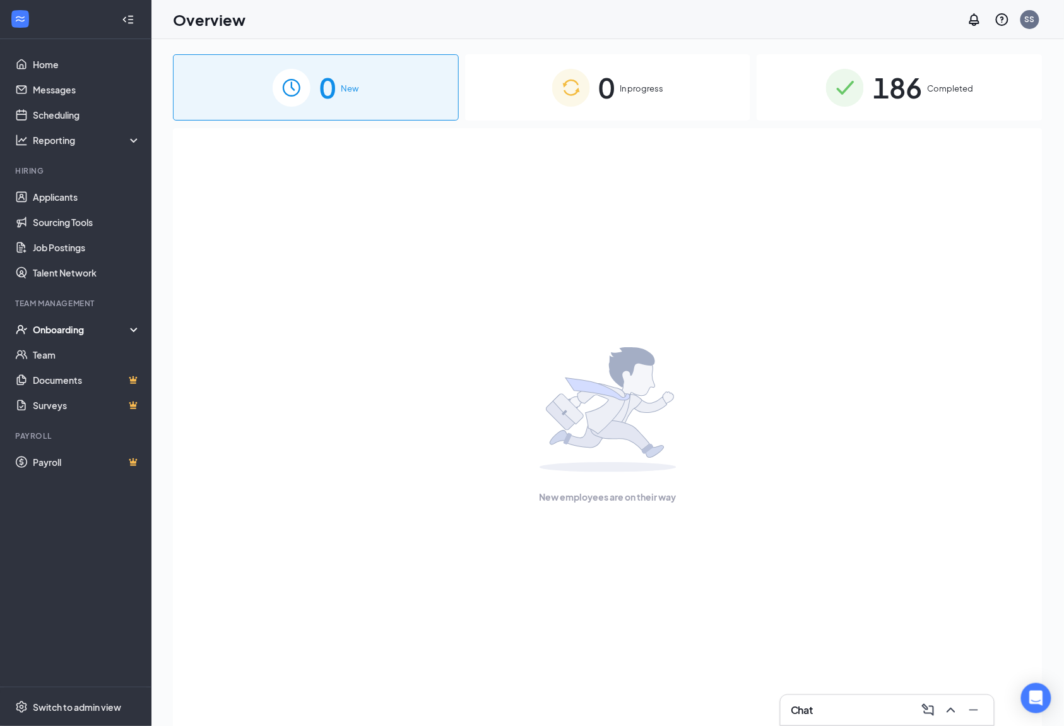
click at [61, 331] on div "Onboarding" at bounding box center [81, 329] width 97 height 13
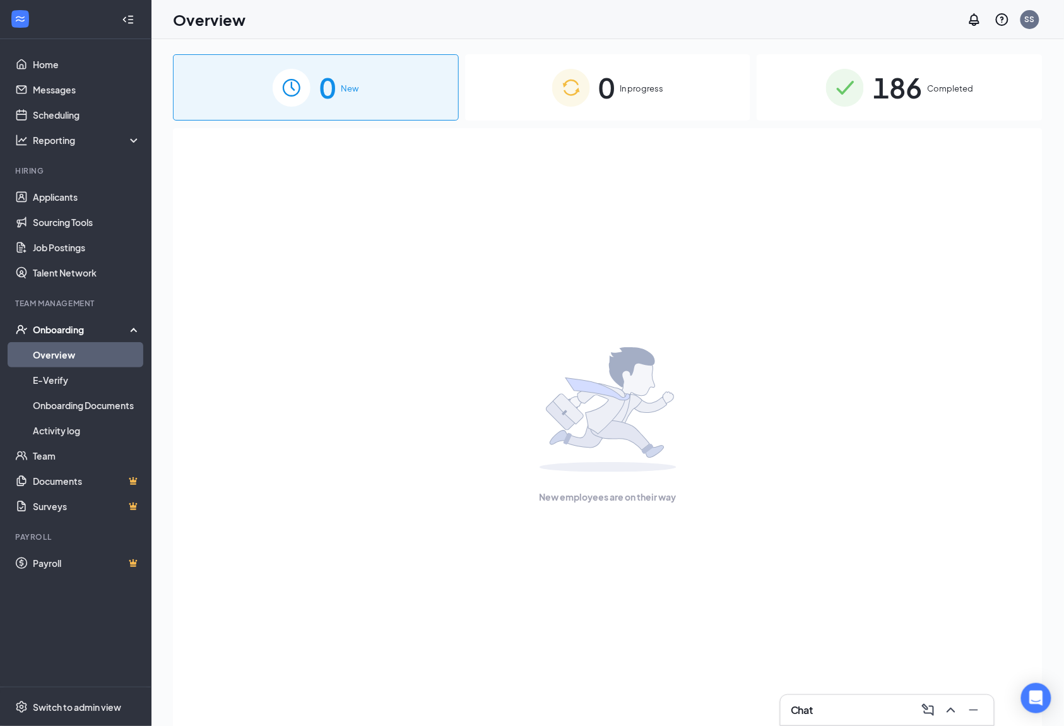
click at [73, 350] on link "Overview" at bounding box center [87, 354] width 108 height 25
click at [72, 405] on link "Onboarding Documents" at bounding box center [87, 405] width 108 height 25
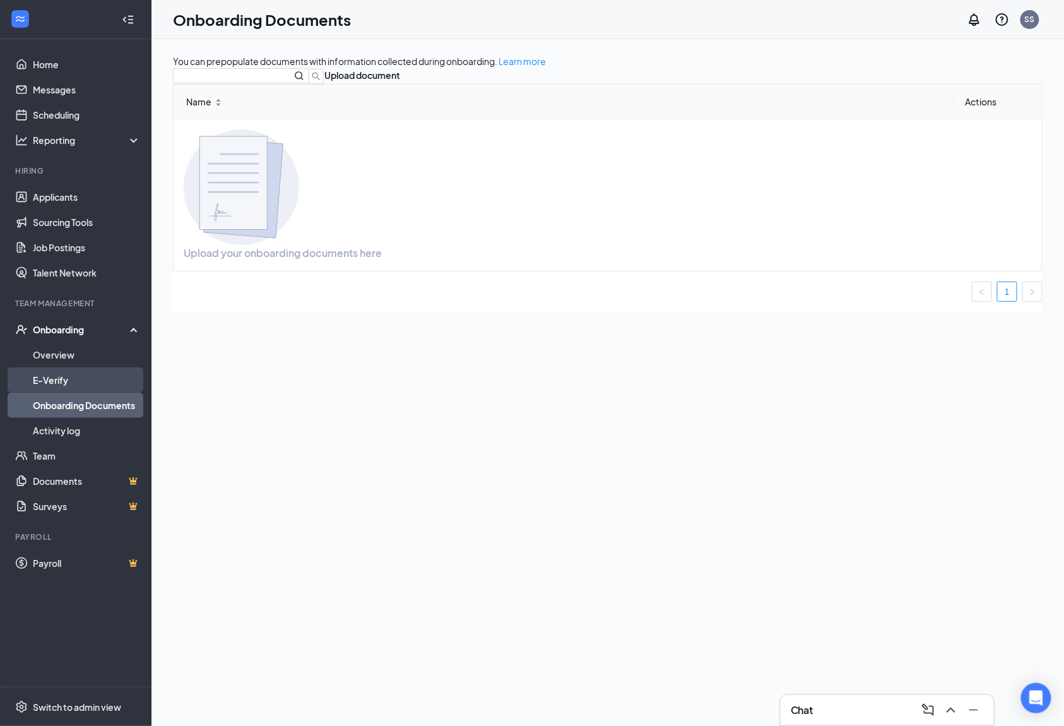
click at [33, 377] on link "E-Verify" at bounding box center [87, 379] width 108 height 25
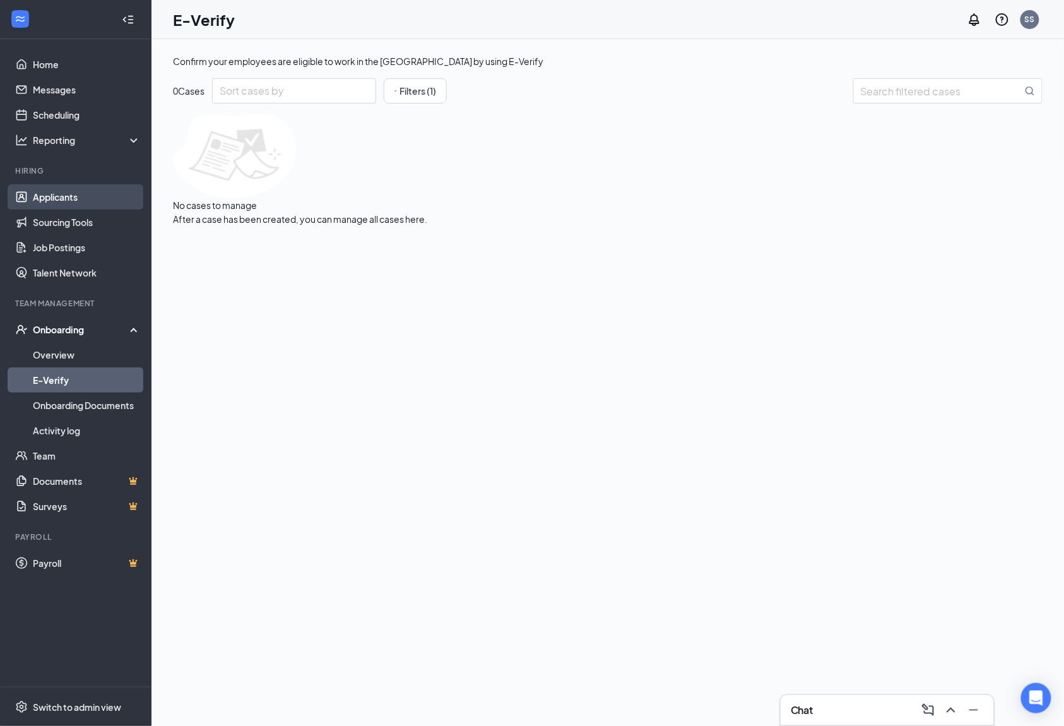
click at [72, 201] on link "Applicants" at bounding box center [87, 196] width 108 height 25
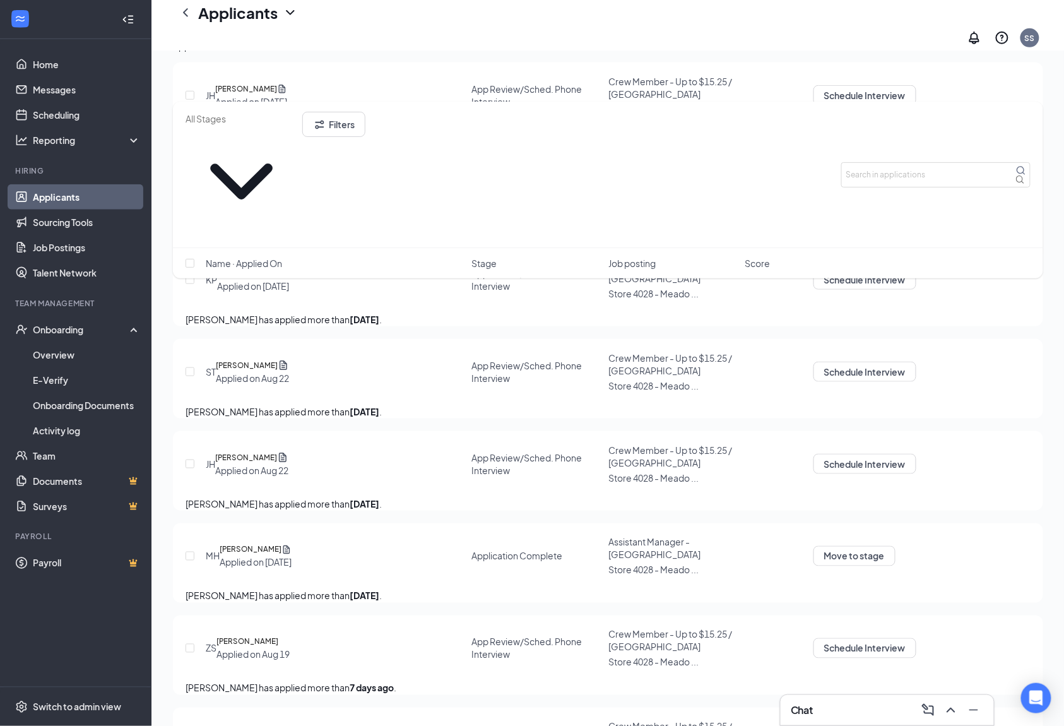
scroll to position [420, 0]
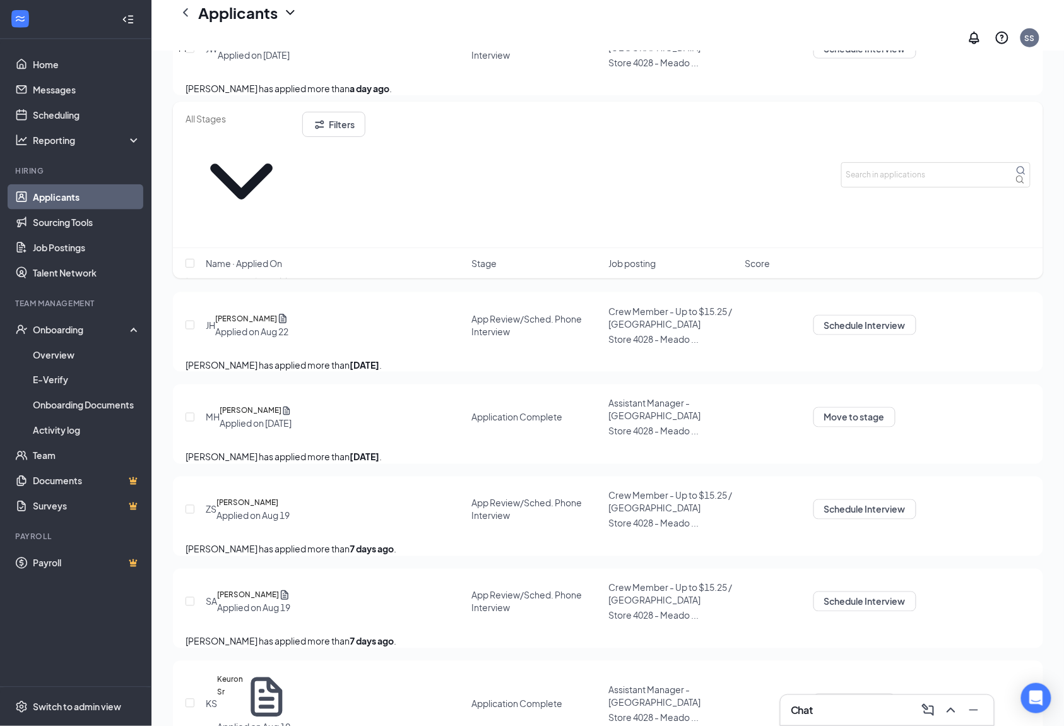
click at [381, 53] on div "Offers and hires · 348" at bounding box center [336, 46] width 88 height 14
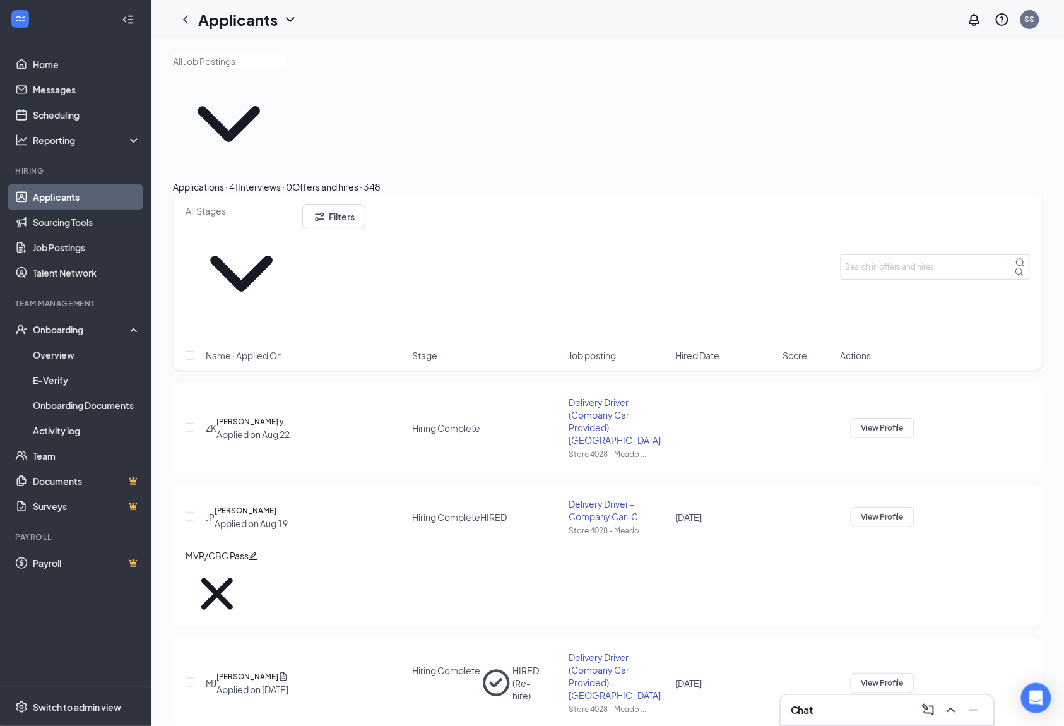
click at [928, 424] on icon "Ellipses" at bounding box center [922, 425] width 11 height 3
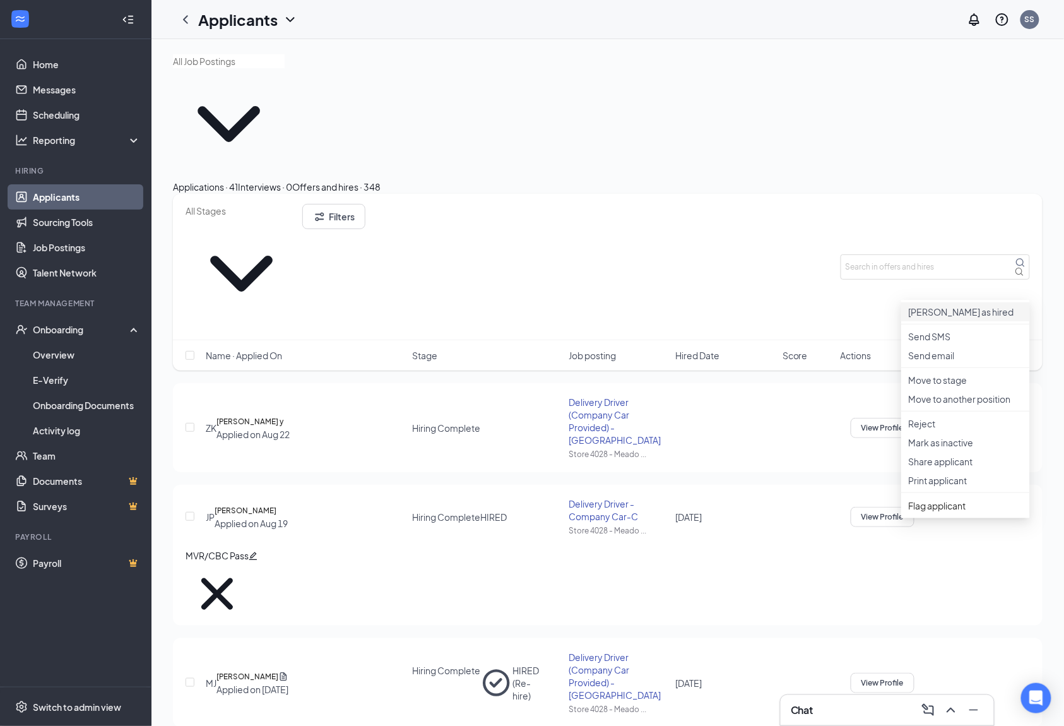
click at [961, 313] on p "[PERSON_NAME] as hired" at bounding box center [966, 312] width 114 height 13
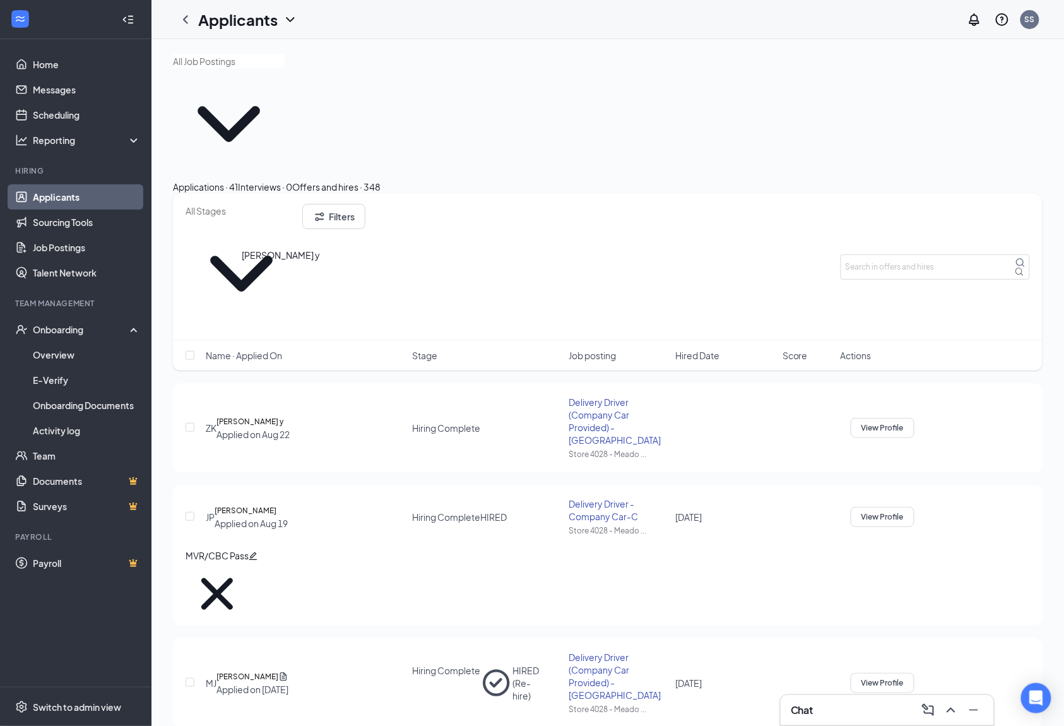
click at [283, 415] on h5 "[PERSON_NAME] y" at bounding box center [250, 421] width 67 height 13
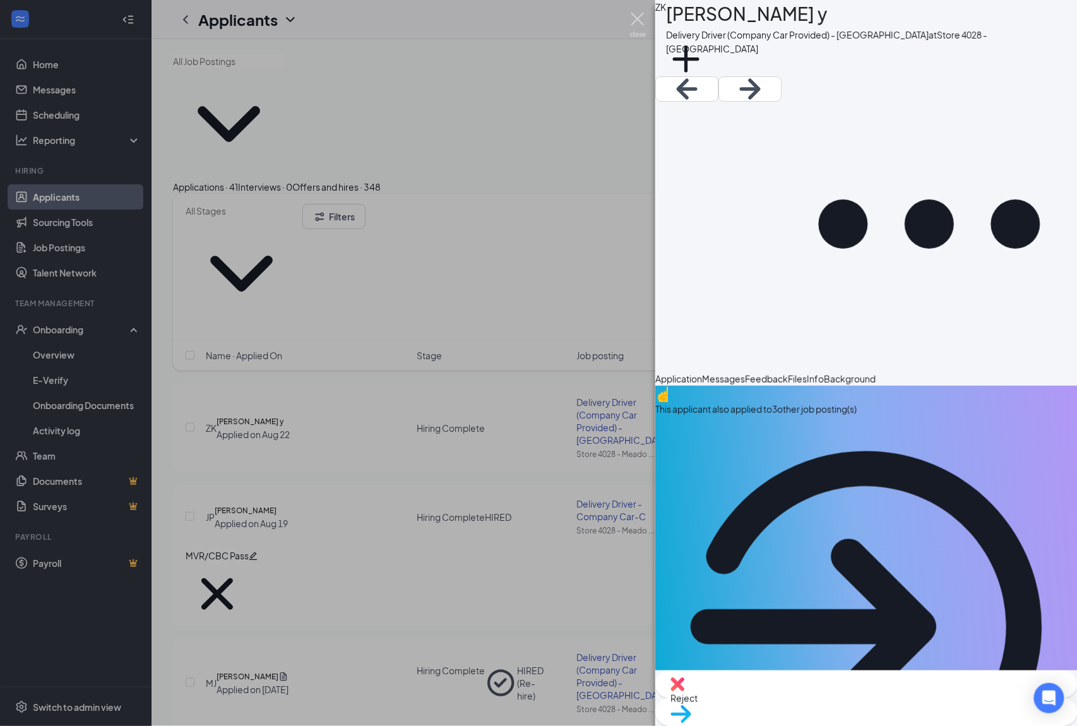
click at [634, 16] on img at bounding box center [638, 25] width 16 height 25
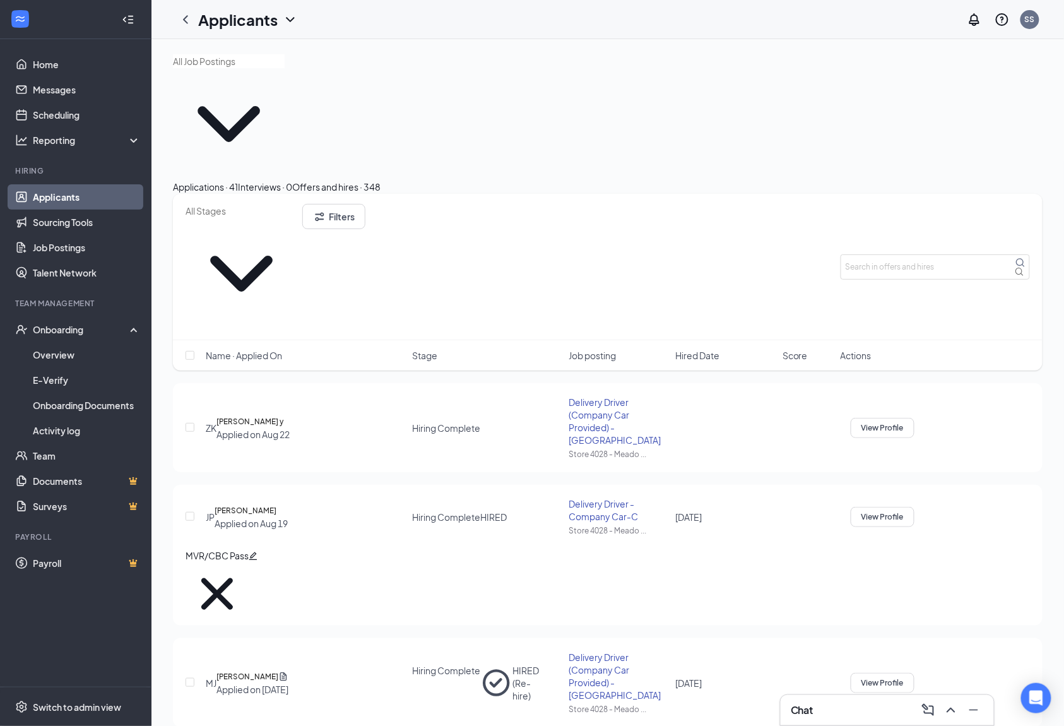
click at [1018, 418] on div "View Profile [PERSON_NAME] as hired Send SMS Send email Move to stage Move to a…" at bounding box center [935, 428] width 189 height 20
click at [915, 418] on icon "Ellipses" at bounding box center [915, 418] width 0 height 0
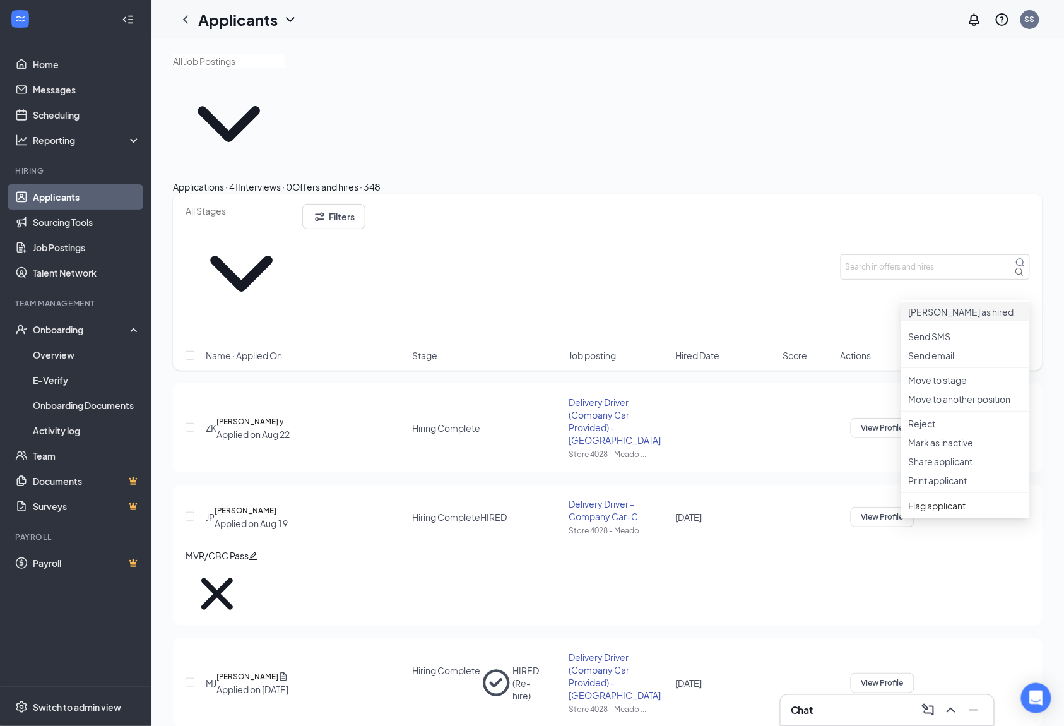
click at [963, 308] on li "[PERSON_NAME] as hired" at bounding box center [965, 311] width 129 height 19
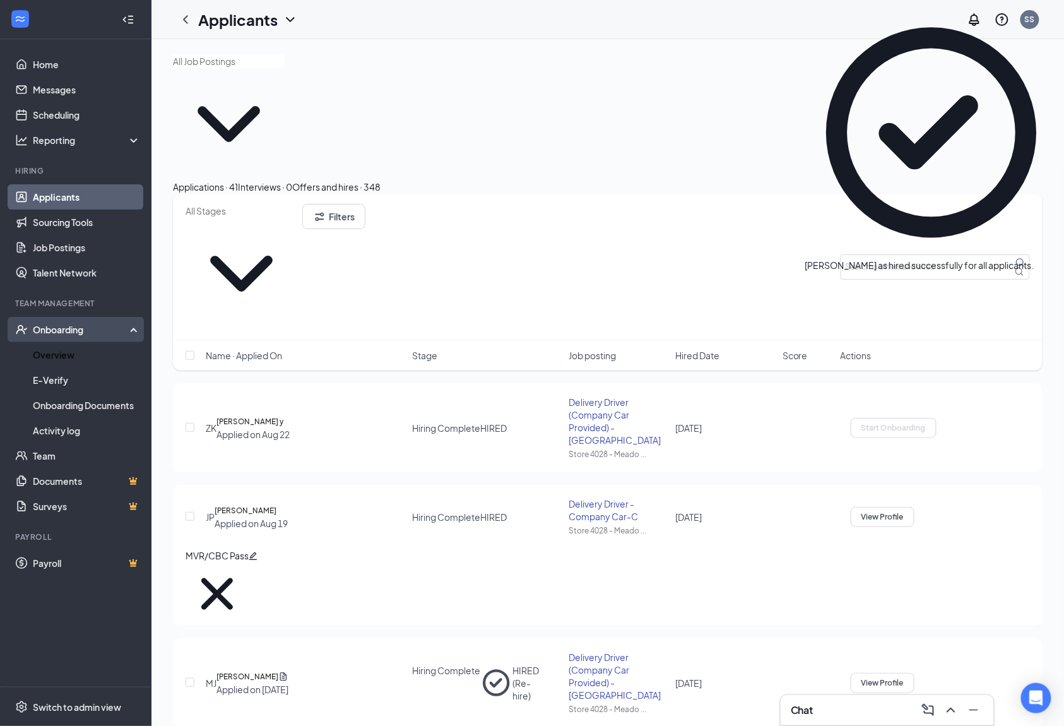
click at [59, 322] on div "Onboarding" at bounding box center [75, 329] width 151 height 25
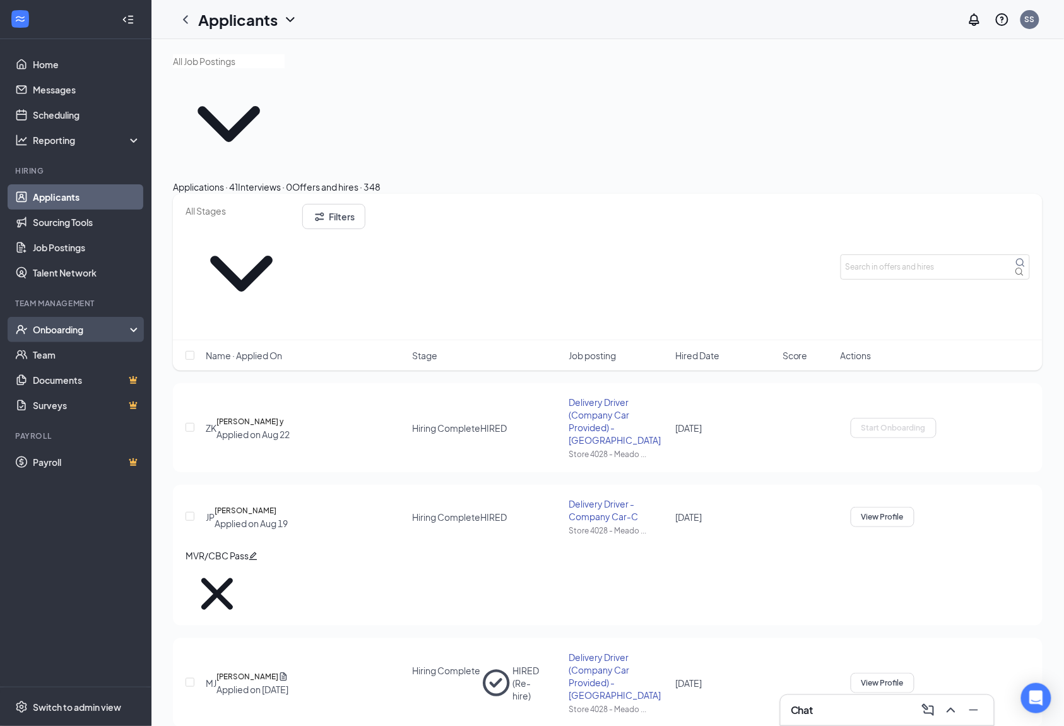
click at [62, 332] on div "Onboarding" at bounding box center [81, 329] width 97 height 13
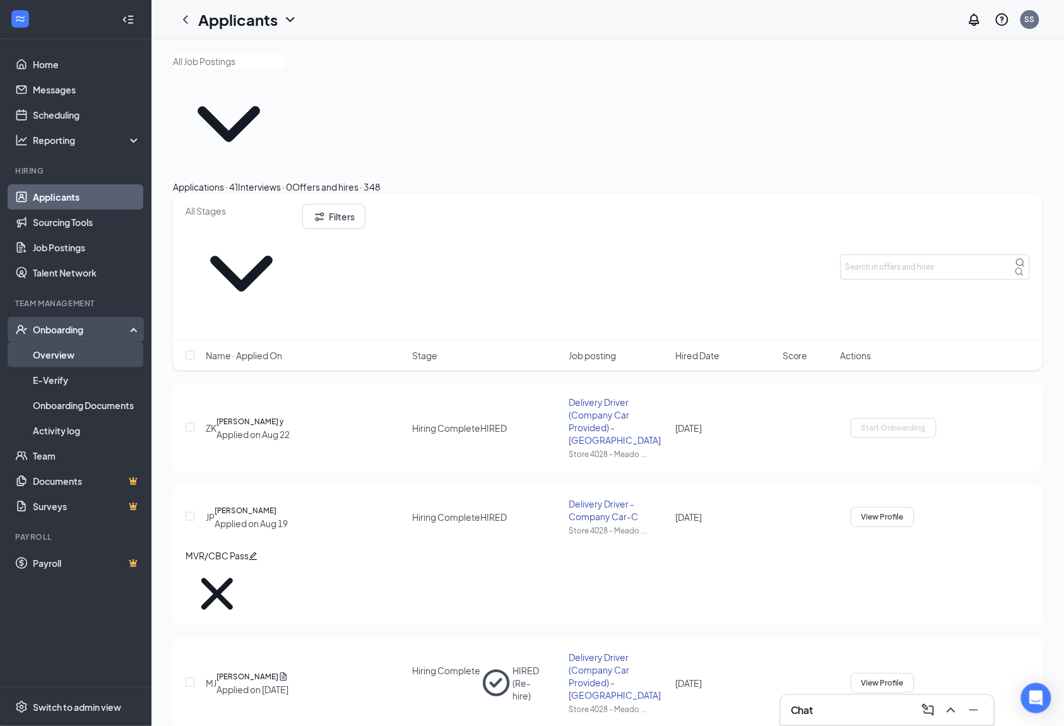
click at [59, 351] on link "Overview" at bounding box center [87, 354] width 108 height 25
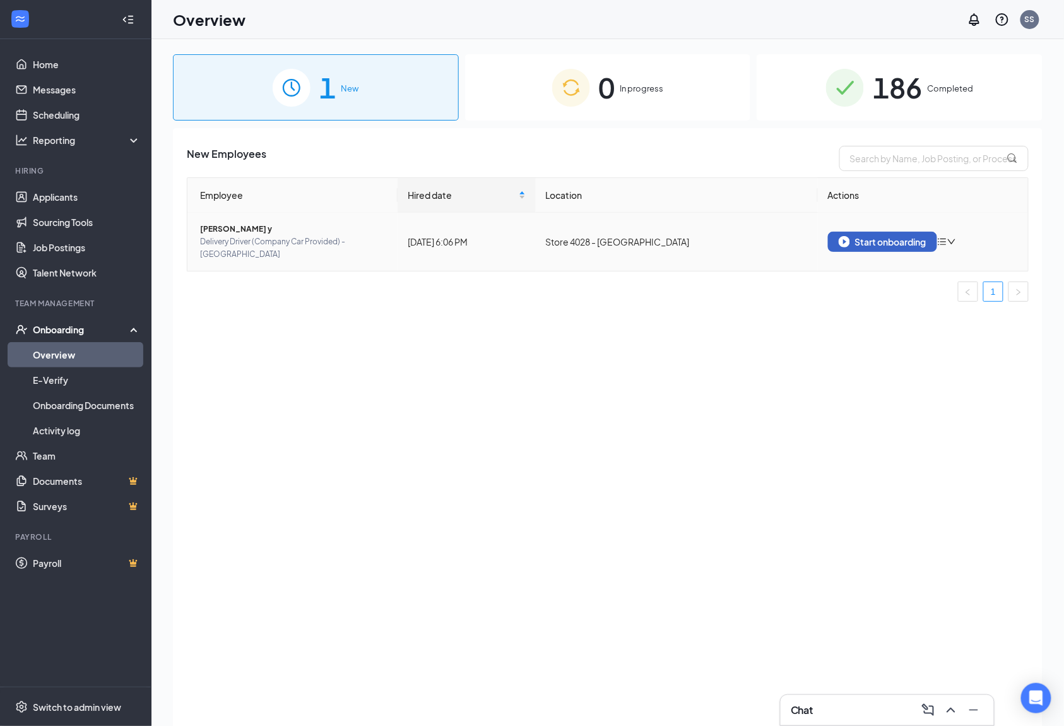
click at [859, 252] on td "Start onboarding" at bounding box center [923, 242] width 210 height 58
click at [869, 241] on div "Start onboarding" at bounding box center [883, 241] width 88 height 11
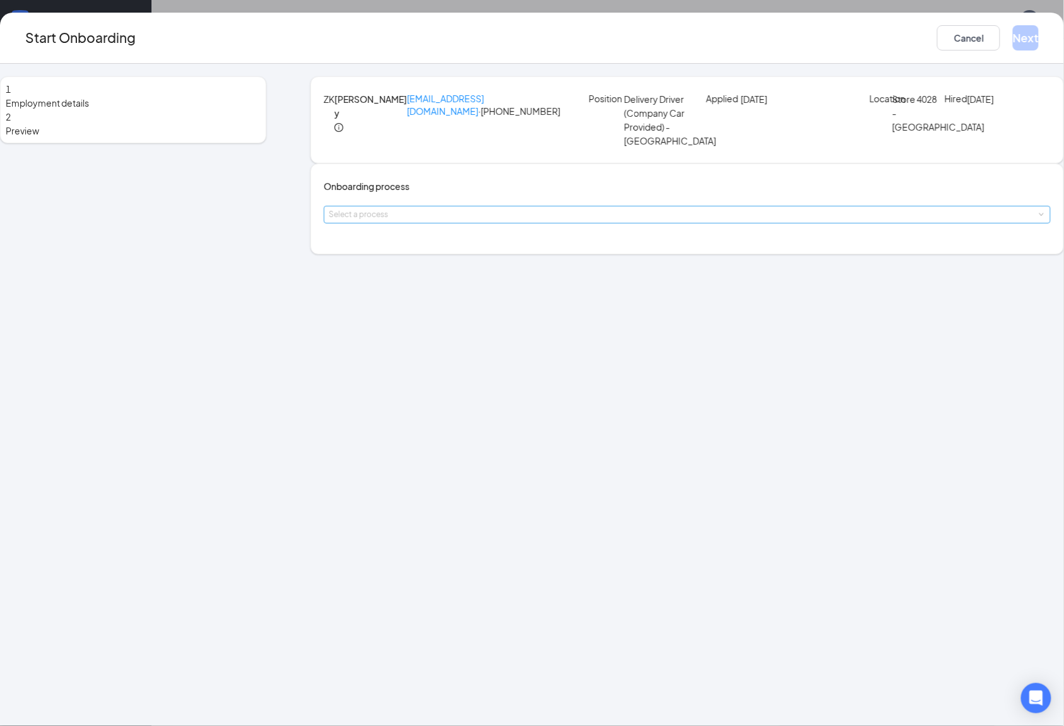
click at [545, 221] on div "Select a process" at bounding box center [684, 214] width 711 height 13
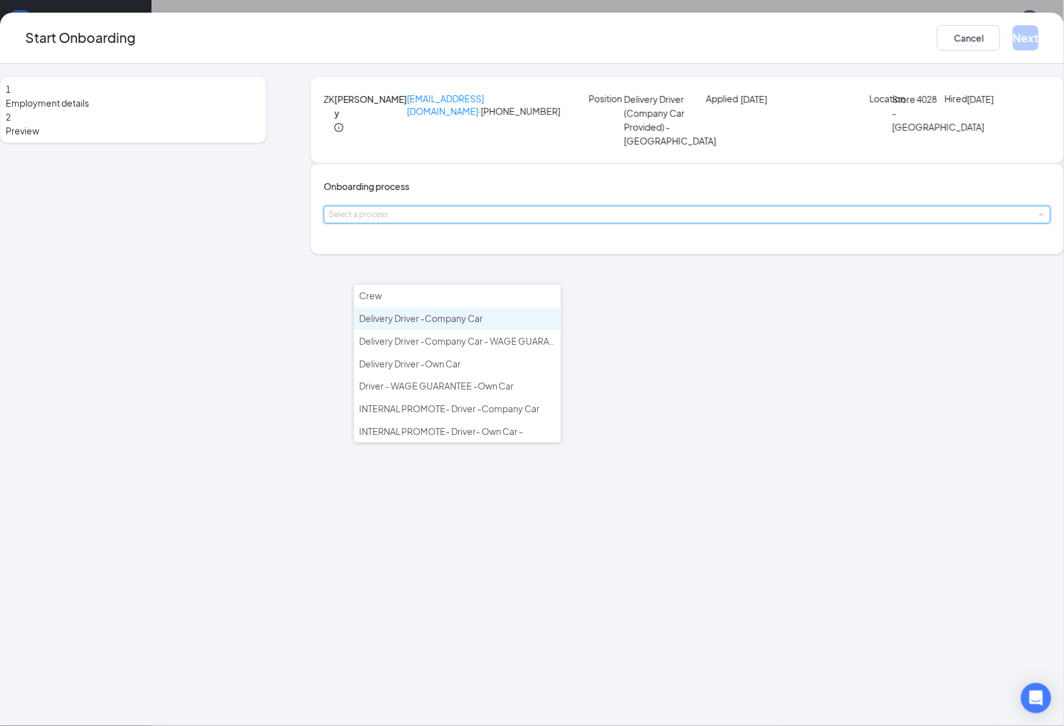
click at [457, 321] on span "Delivery Driver -Company Car" at bounding box center [421, 317] width 124 height 11
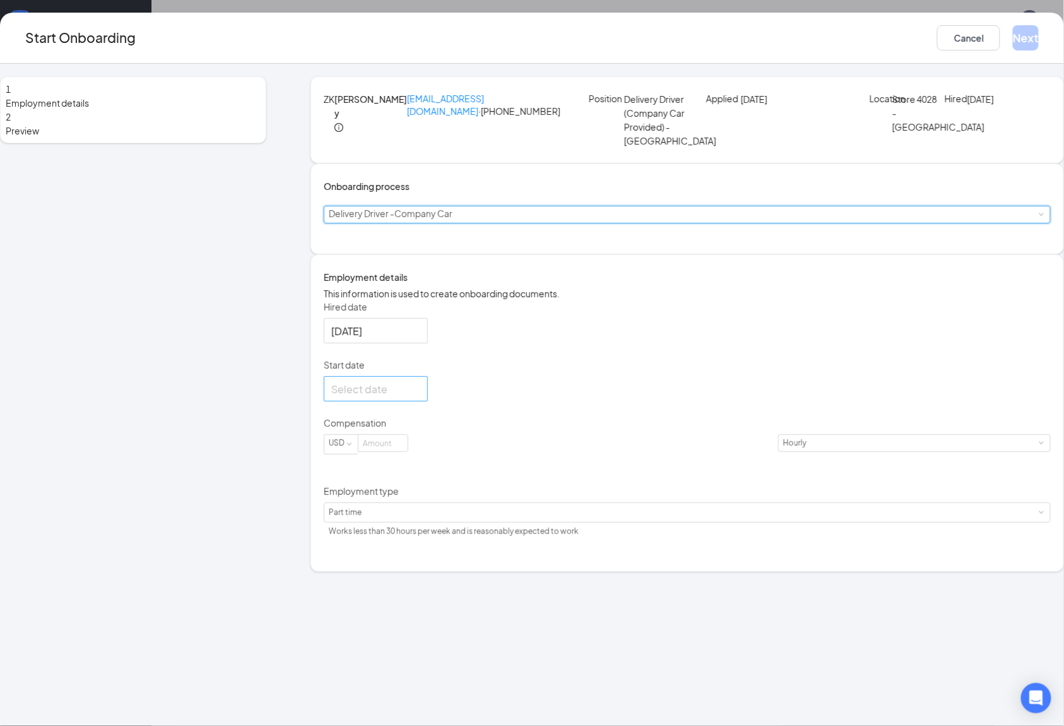
click at [420, 397] on div at bounding box center [375, 389] width 89 height 16
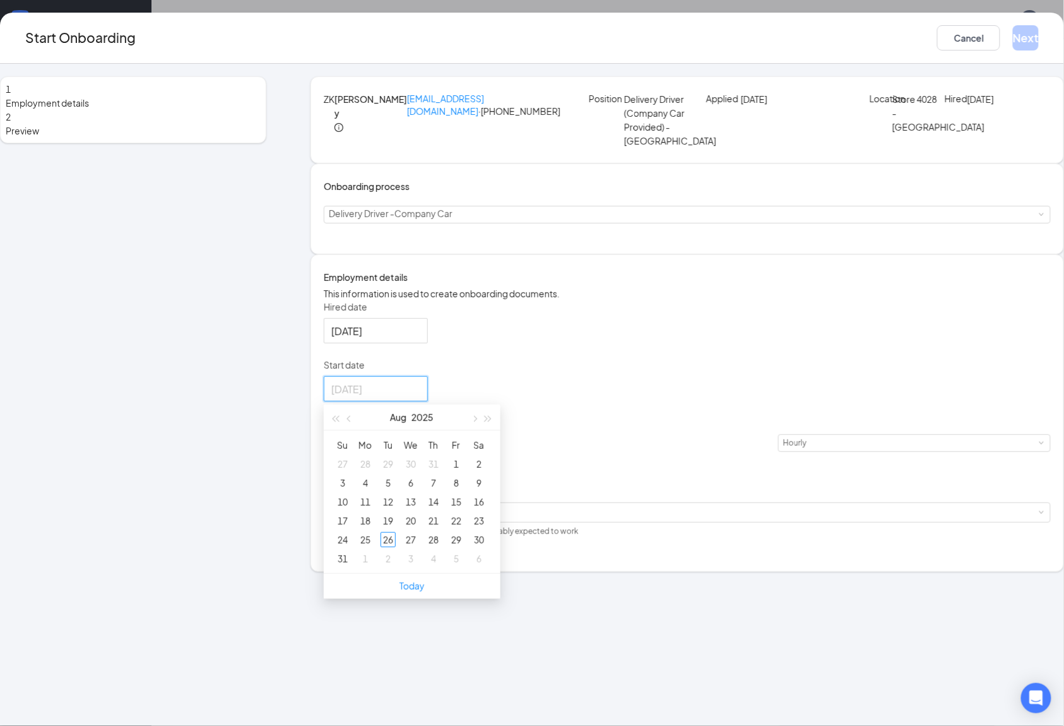
type input "[DATE]"
click at [373, 566] on div "1" at bounding box center [365, 558] width 15 height 15
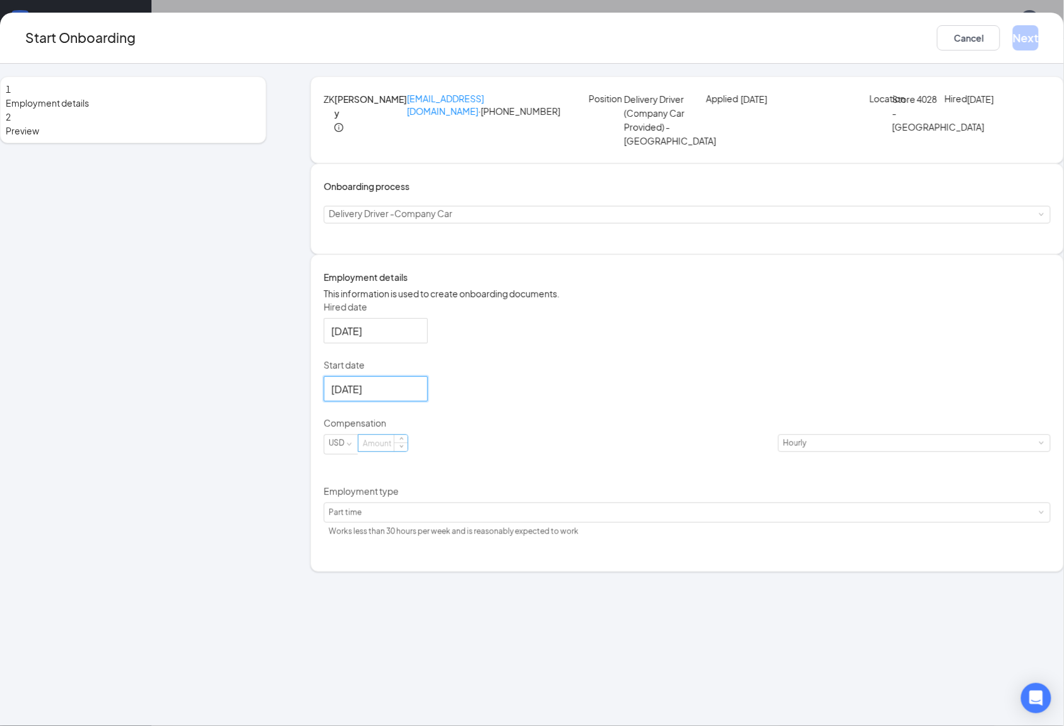
click at [408, 451] on input at bounding box center [383, 443] width 49 height 16
type input "12.44"
click at [438, 522] on div "Part time Works less than 30 hours per week and is reasonably expected to work" at bounding box center [687, 512] width 717 height 19
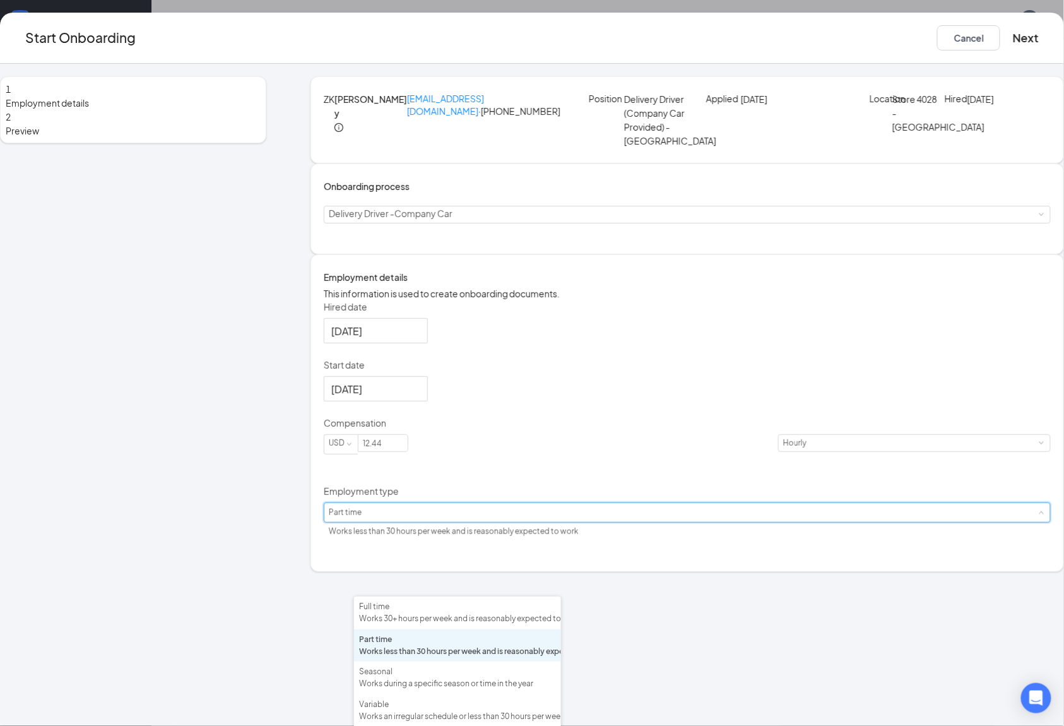
click at [735, 541] on div "Hired date [DATE] Start date [DATE] [DATE] Su Mo Tu We Th Fr Sa 31 1 2 3 4 5 6 …" at bounding box center [687, 420] width 727 height 241
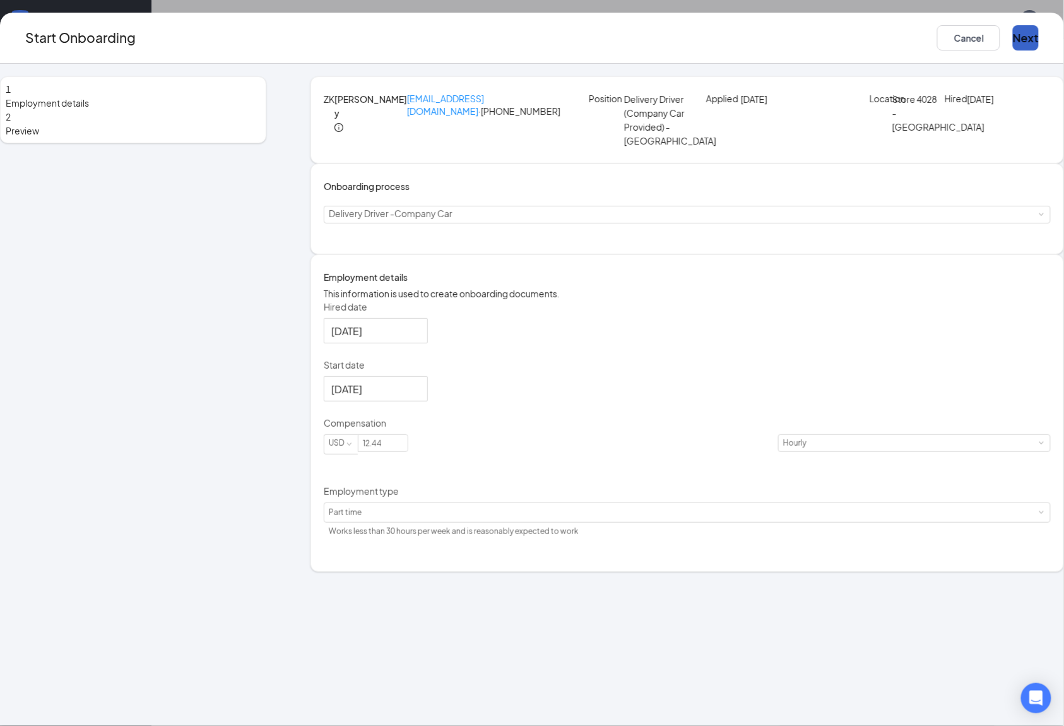
click at [1013, 33] on button "Next" at bounding box center [1026, 37] width 26 height 25
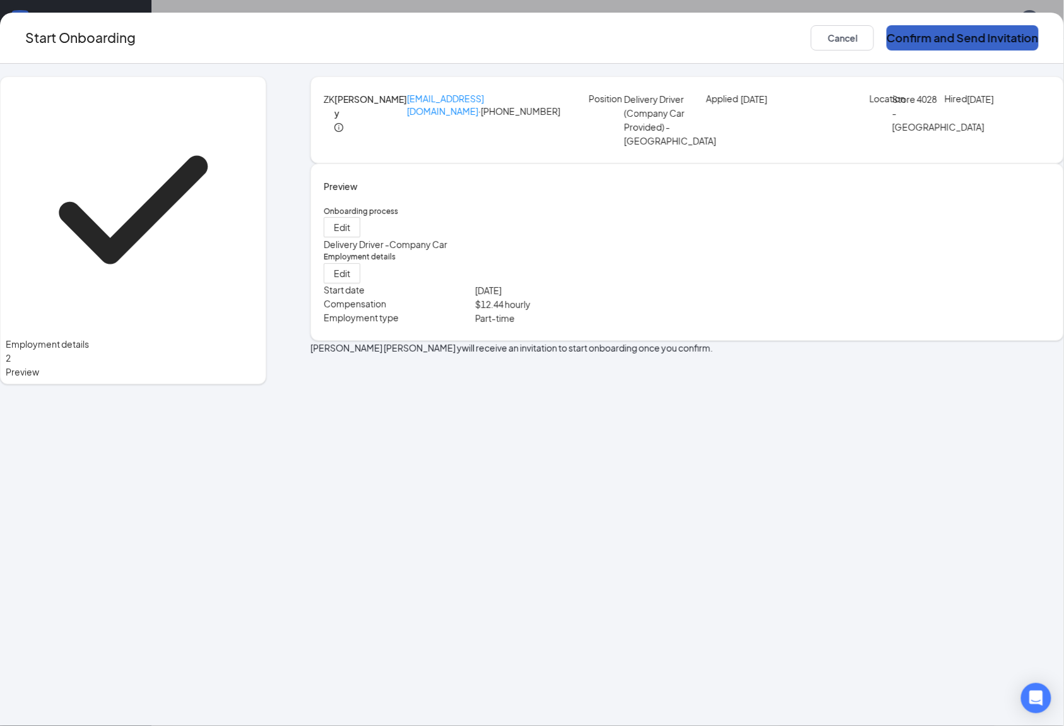
click at [923, 33] on button "Confirm and Send Invitation" at bounding box center [963, 37] width 152 height 25
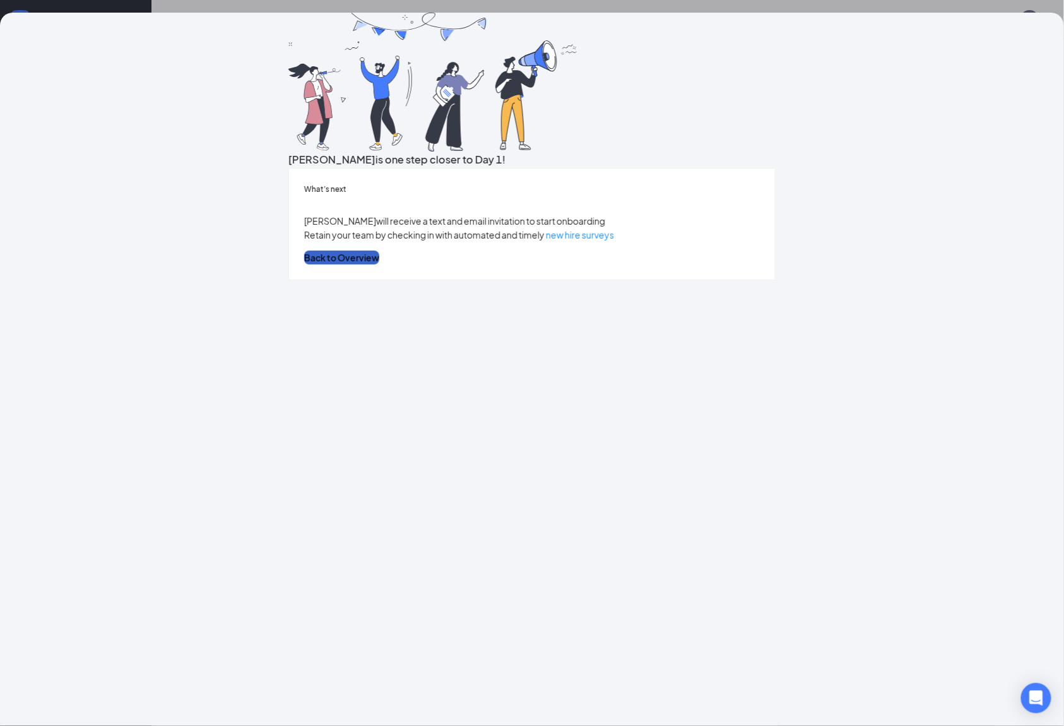
click at [379, 264] on button "Back to Overview" at bounding box center [341, 258] width 75 height 14
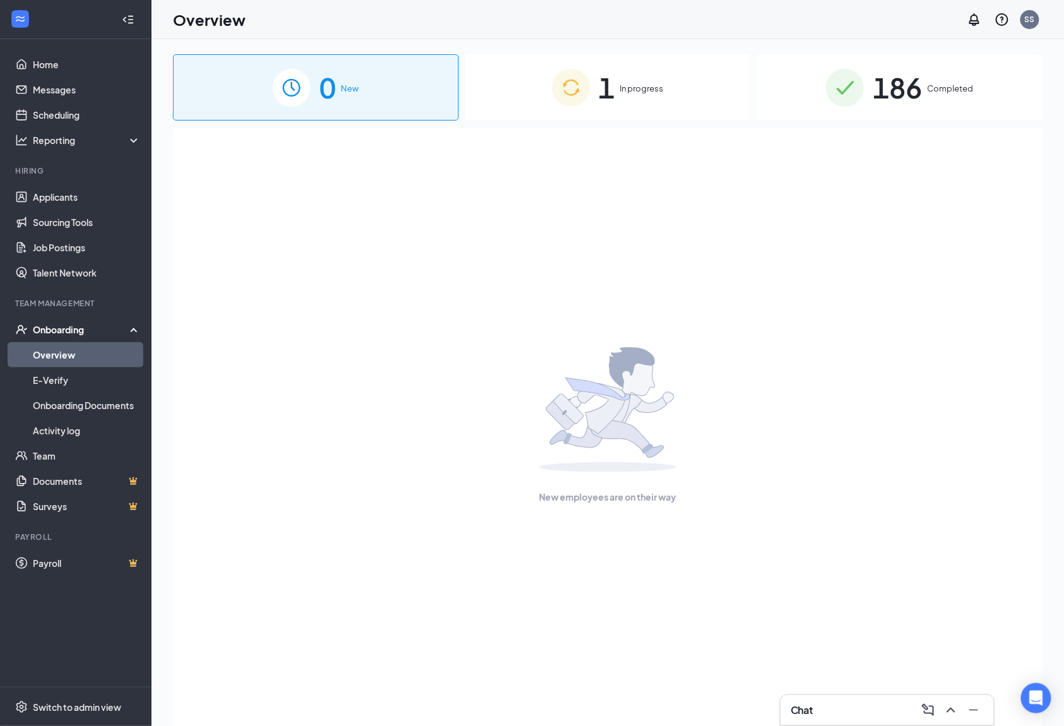
click at [0, 475] on ul "Onboarding Overview E-Verify Onboarding Documents Activity log Team Documents S…" at bounding box center [75, 418] width 151 height 202
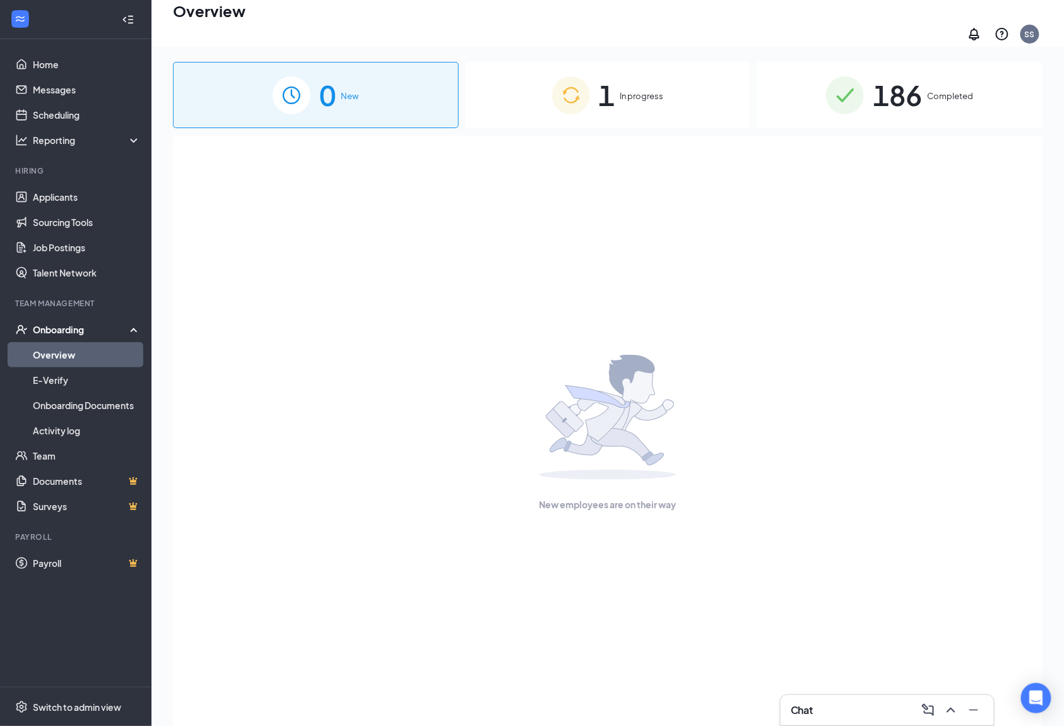
scroll to position [57, 0]
